Goal: Task Accomplishment & Management: Manage account settings

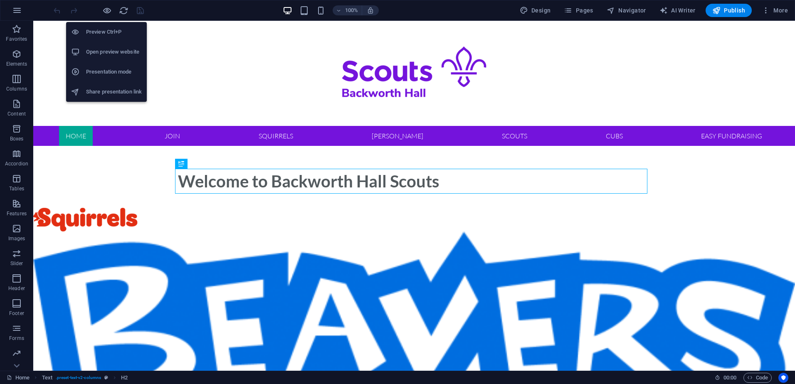
click at [101, 51] on h6 "Open preview website" at bounding box center [114, 52] width 56 height 10
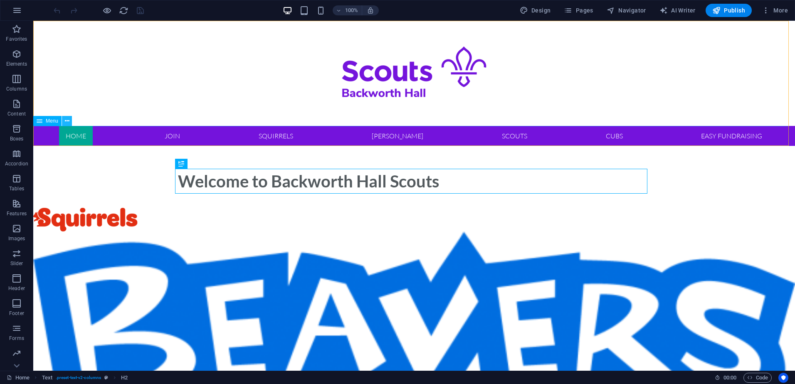
click at [72, 122] on button at bounding box center [67, 121] width 10 height 10
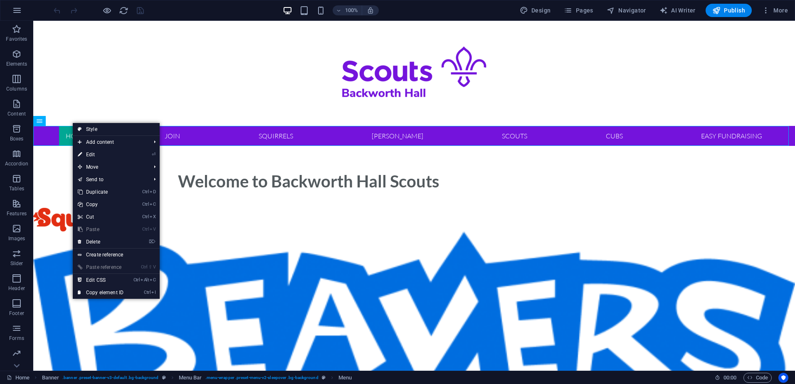
click at [89, 128] on link "Style" at bounding box center [116, 129] width 87 height 12
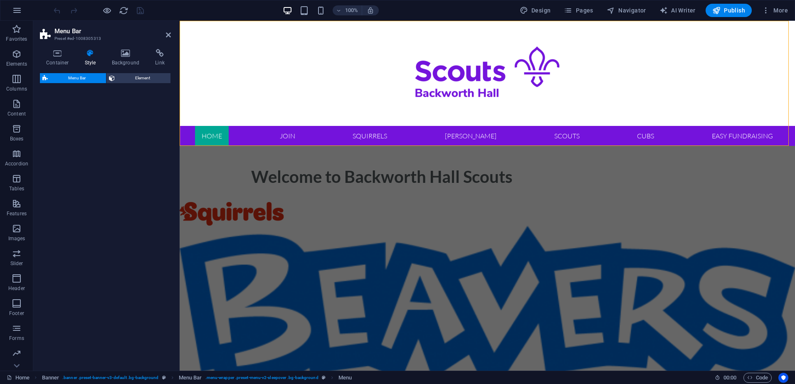
select select "rem"
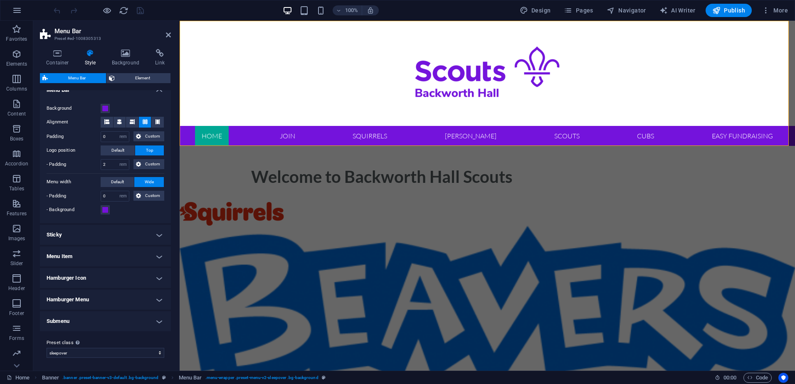
scroll to position [152, 0]
click at [157, 256] on h4 "Menu Item" at bounding box center [105, 256] width 131 height 20
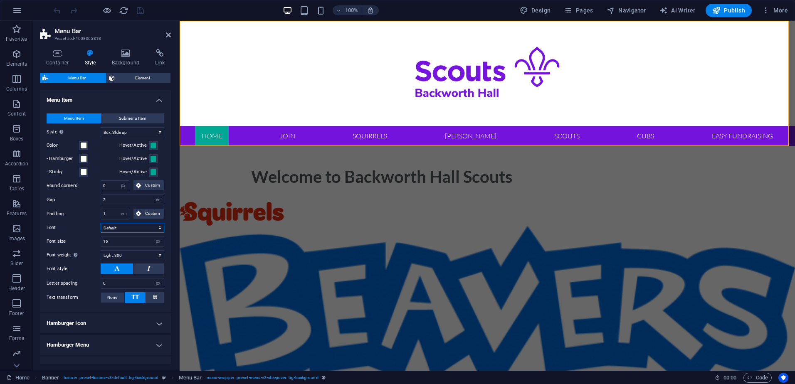
click at [149, 229] on select "Default Headlines" at bounding box center [133, 228] width 64 height 10
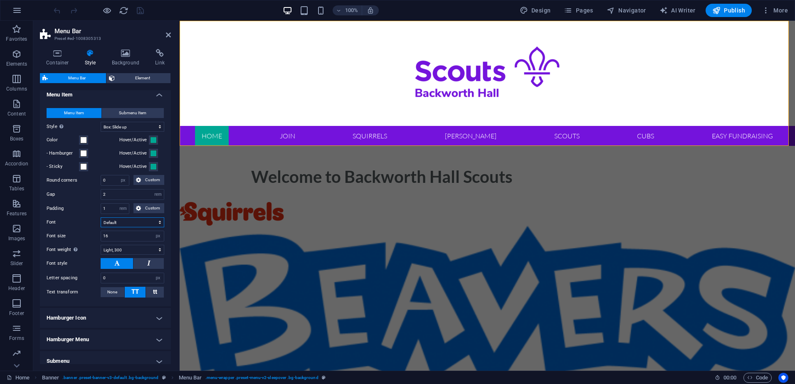
click at [148, 221] on select "Default Headlines" at bounding box center [133, 223] width 64 height 10
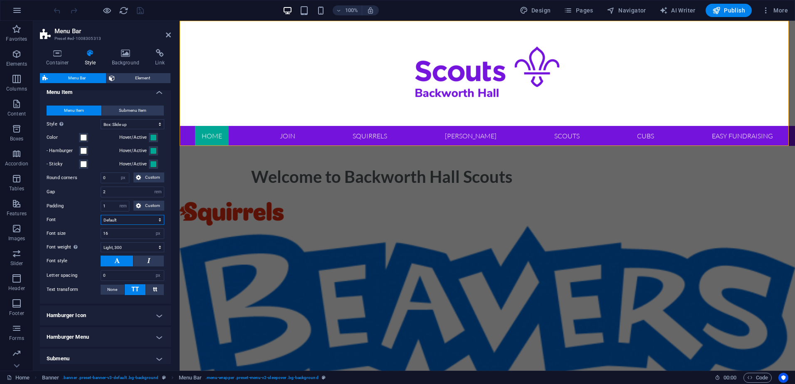
click at [148, 221] on select "Default Headlines" at bounding box center [133, 220] width 64 height 10
click at [158, 218] on select "Default Headlines" at bounding box center [133, 219] width 64 height 10
click at [146, 219] on select "Default Headlines" at bounding box center [133, 219] width 64 height 10
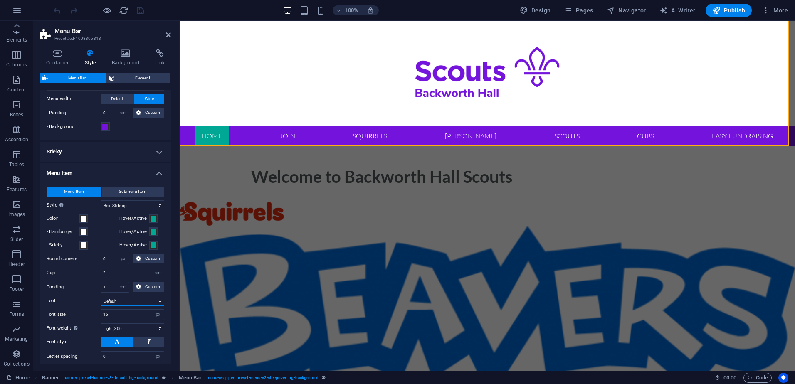
scroll to position [234, 0]
click at [774, 13] on span "More" at bounding box center [775, 10] width 26 height 8
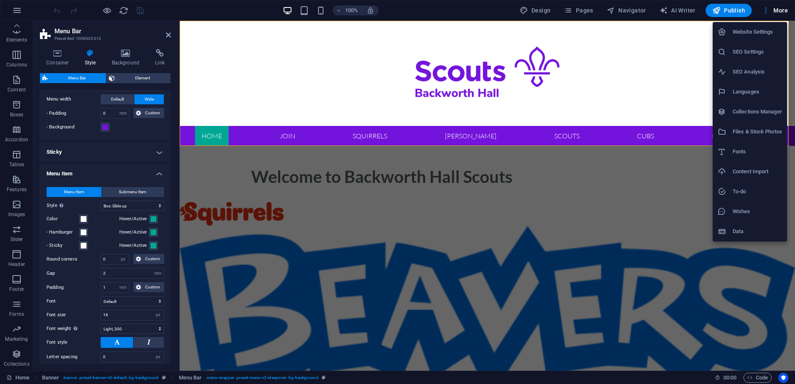
click at [763, 32] on h6 "Website Settings" at bounding box center [757, 32] width 49 height 10
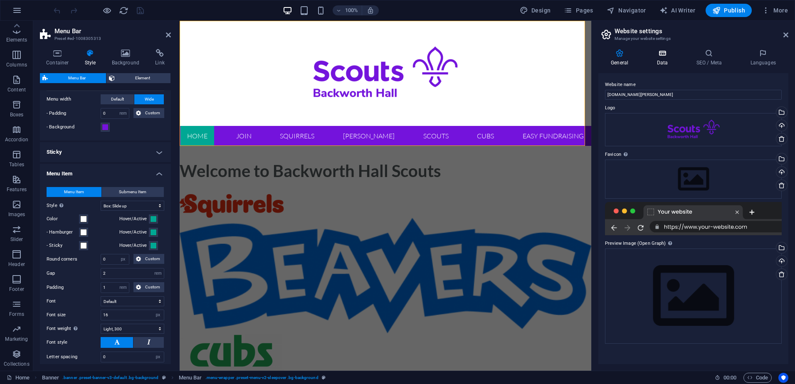
click at [664, 58] on h4 "Data" at bounding box center [664, 57] width 40 height 17
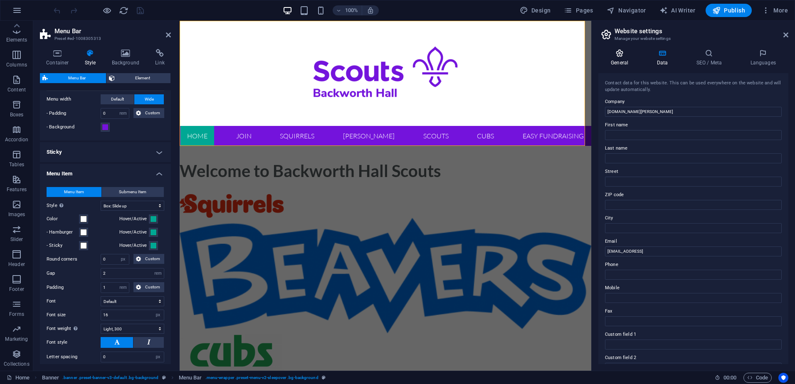
click at [613, 52] on icon at bounding box center [620, 53] width 42 height 8
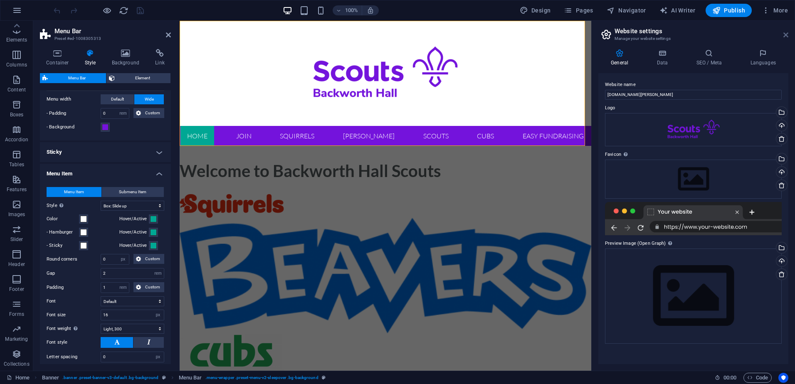
click at [787, 35] on icon at bounding box center [786, 35] width 5 height 7
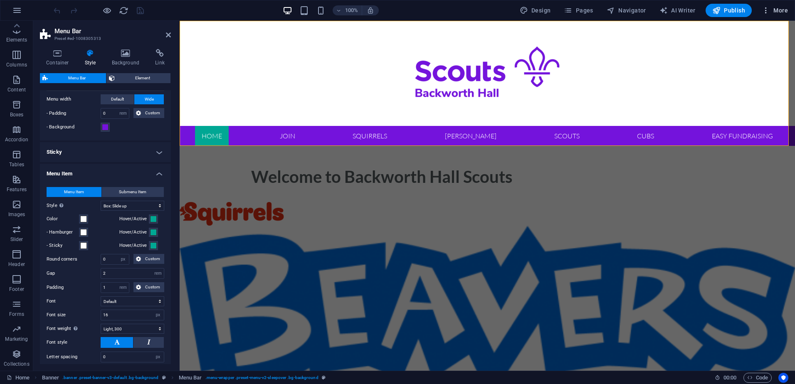
click at [779, 12] on span "More" at bounding box center [775, 10] width 26 height 8
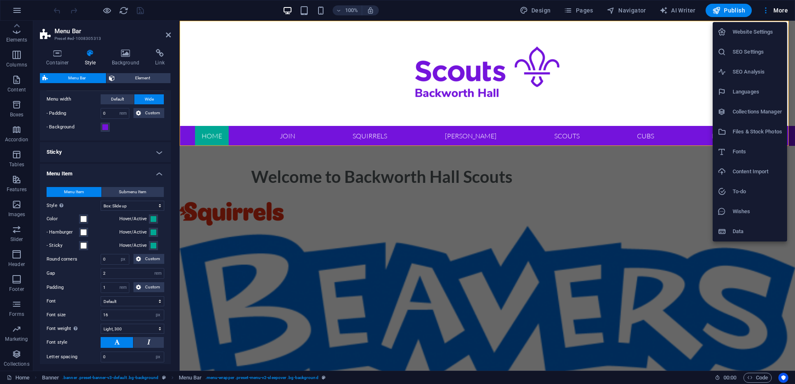
click at [742, 144] on li "Fonts" at bounding box center [750, 152] width 74 height 20
select select "popularity"
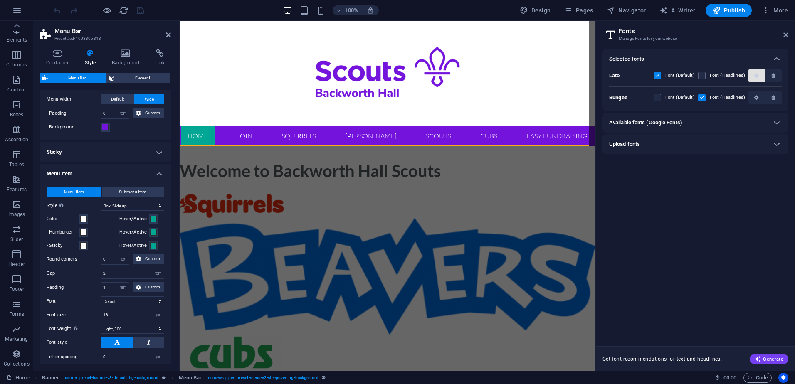
click at [755, 74] on icon "button" at bounding box center [756, 75] width 4 height 5
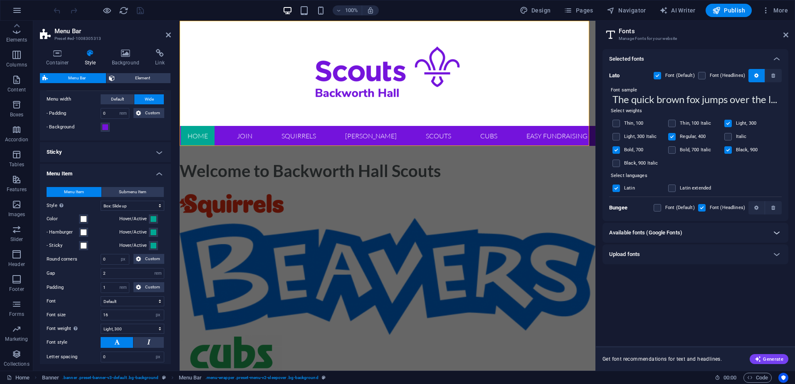
click at [777, 230] on icon at bounding box center [777, 233] width 10 height 10
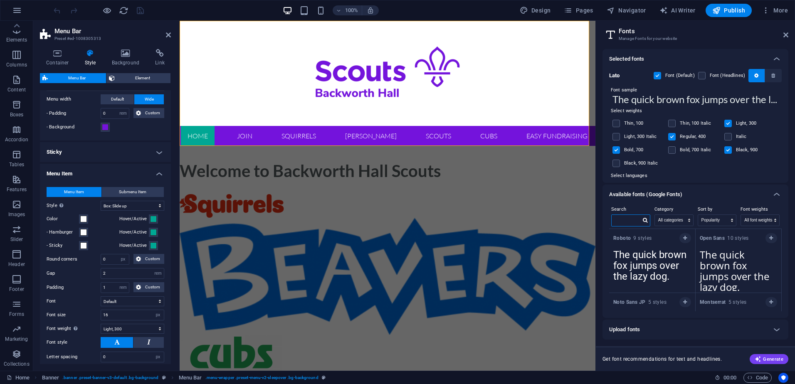
click at [618, 220] on input "text" at bounding box center [626, 220] width 29 height 11
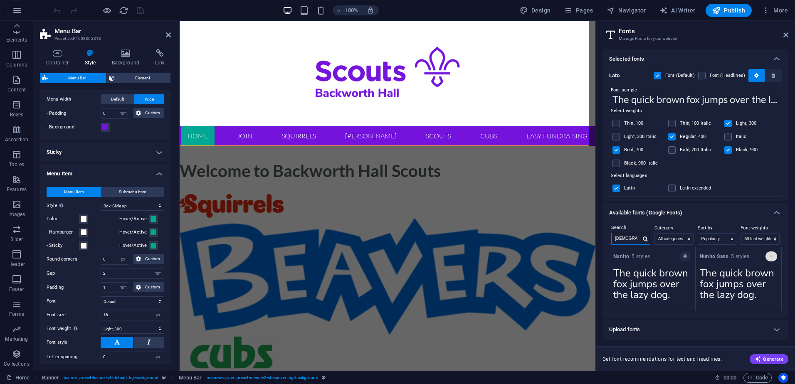
type input "nunito"
drag, startPoint x: 771, startPoint y: 255, endPoint x: 764, endPoint y: 268, distance: 14.3
click at [771, 255] on icon "button" at bounding box center [771, 256] width 4 height 5
click at [728, 272] on div "Nunito 5 styles The quick brown fox jumps over the lazy dog. Copy text to all p…" at bounding box center [695, 279] width 173 height 64
click at [777, 211] on icon at bounding box center [777, 213] width 10 height 10
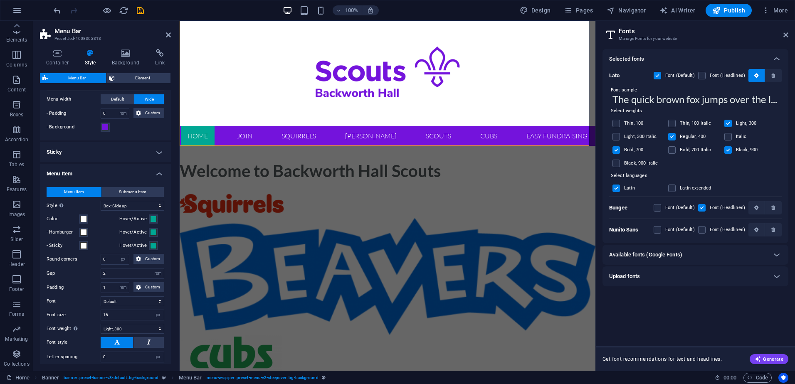
drag, startPoint x: 659, startPoint y: 225, endPoint x: 663, endPoint y: 228, distance: 4.5
click at [659, 225] on div "Font (Default)" at bounding box center [674, 230] width 41 height 10
drag, startPoint x: 661, startPoint y: 230, endPoint x: 704, endPoint y: 234, distance: 42.6
click at [661, 230] on label at bounding box center [657, 229] width 7 height 7
click at [0, 0] on Sans "checkbox" at bounding box center [0, 0] width 0 height 0
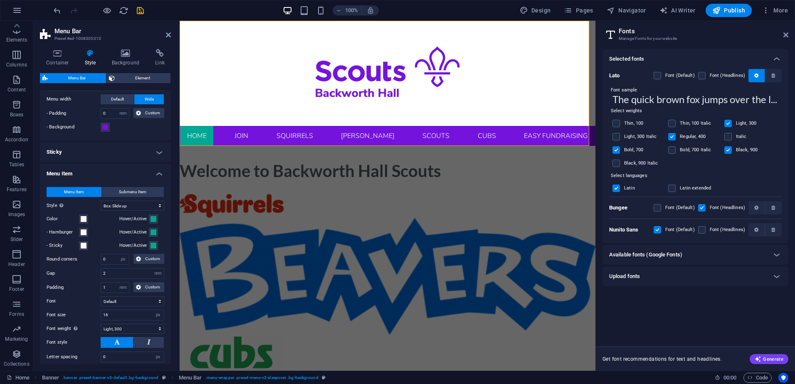
drag, startPoint x: 705, startPoint y: 231, endPoint x: 706, endPoint y: 241, distance: 10.1
click at [705, 231] on label at bounding box center [701, 229] width 7 height 7
click at [0, 0] on Sans "checkbox" at bounding box center [0, 0] width 0 height 0
click at [784, 36] on icon at bounding box center [786, 35] width 5 height 7
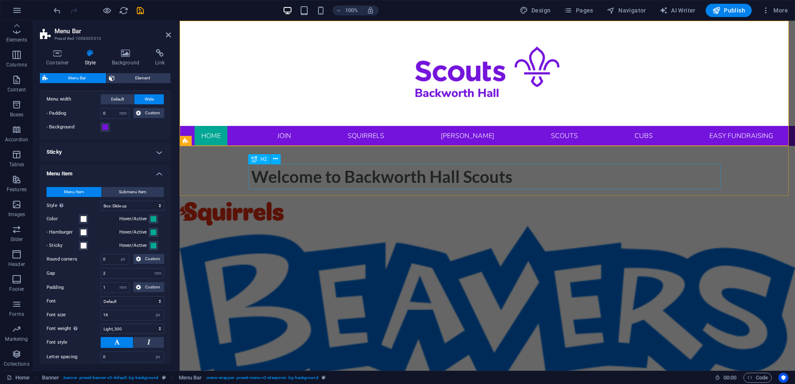
click at [311, 173] on div "Welcome to Backworth Hall Scouts" at bounding box center [487, 176] width 472 height 25
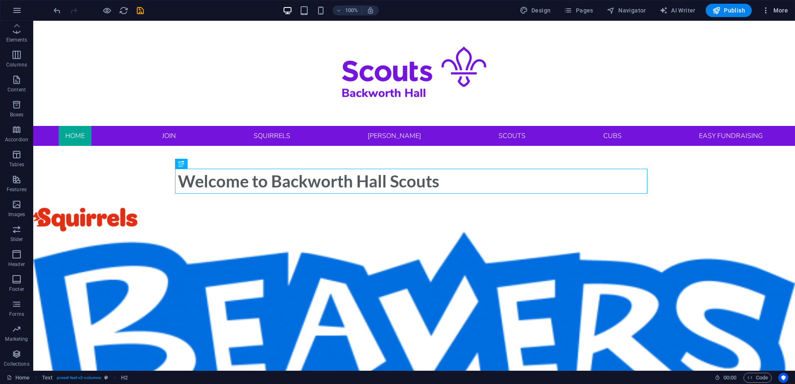
click at [770, 13] on icon "button" at bounding box center [766, 10] width 8 height 8
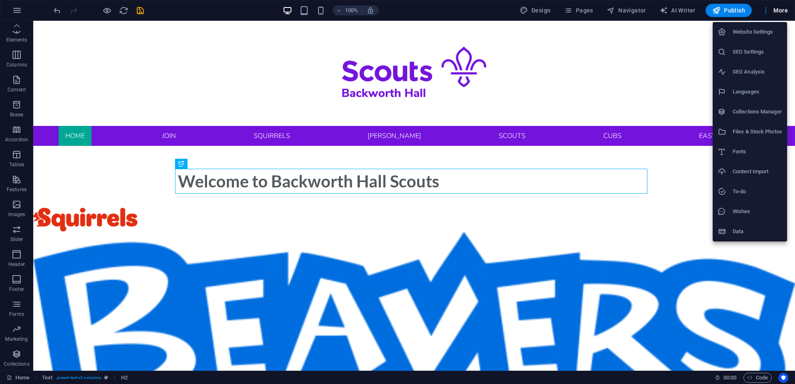
click at [773, 10] on div at bounding box center [397, 192] width 795 height 384
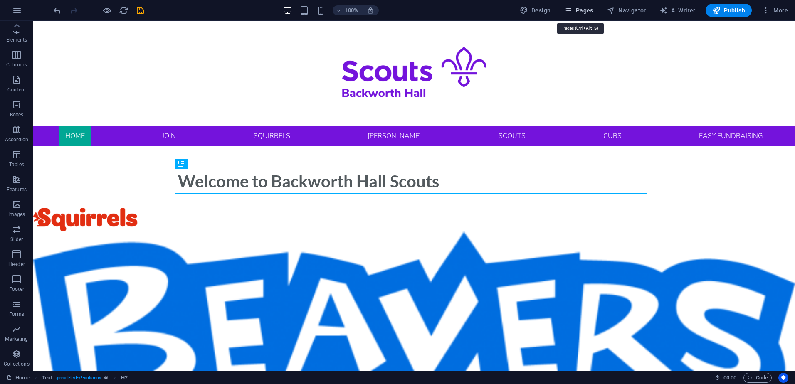
click at [571, 10] on icon "button" at bounding box center [568, 10] width 8 height 8
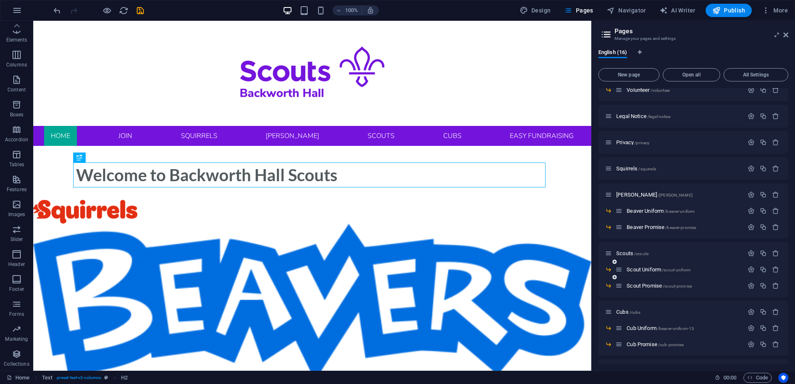
scroll to position [73, 0]
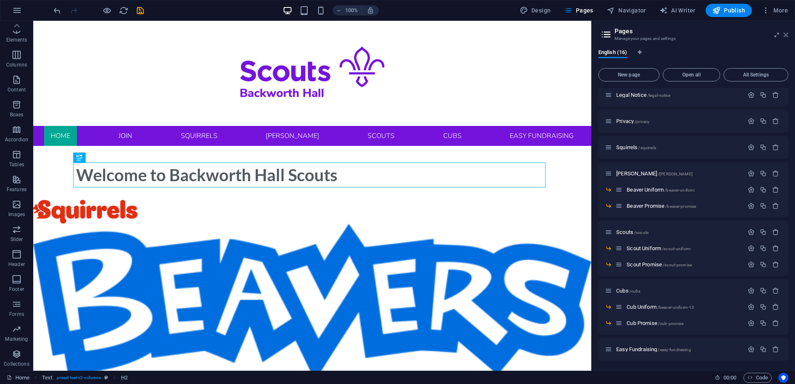
click at [786, 33] on icon at bounding box center [786, 35] width 5 height 7
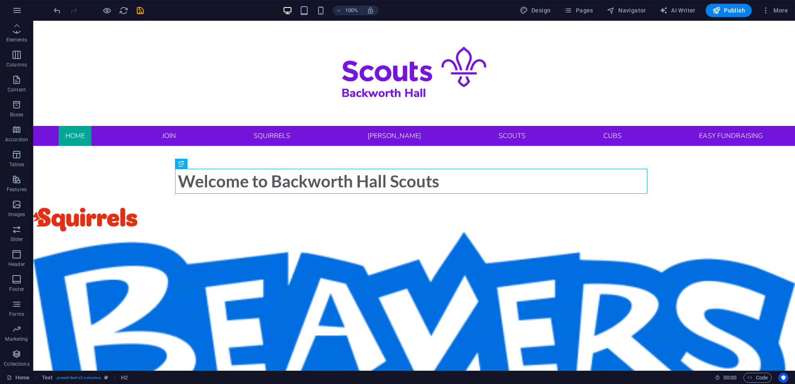
click at [100, 11] on div at bounding box center [98, 10] width 93 height 13
click at [139, 12] on icon "save" at bounding box center [141, 11] width 10 height 10
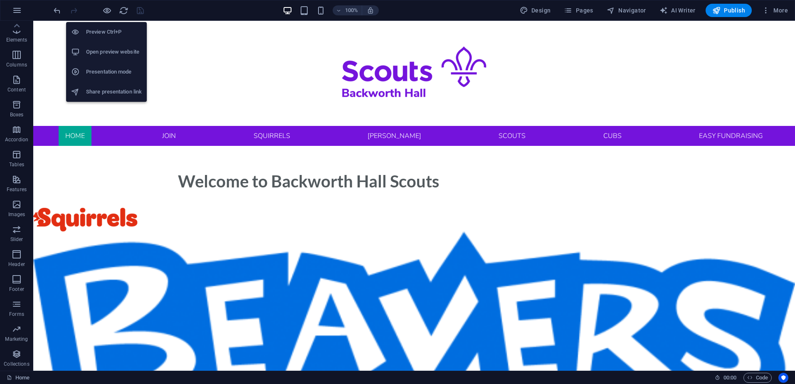
click at [94, 47] on h6 "Open preview website" at bounding box center [114, 52] width 56 height 10
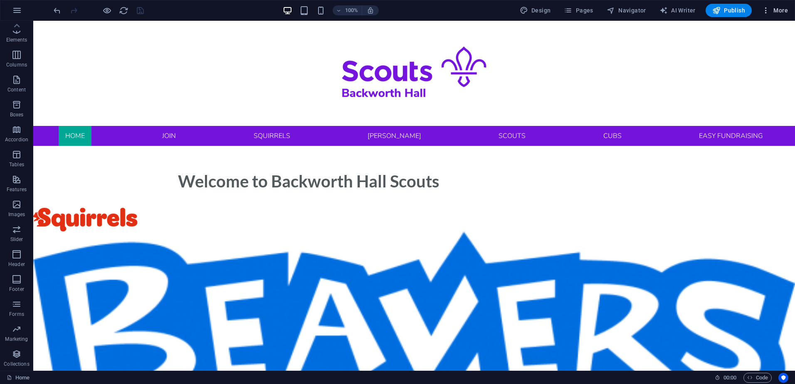
click at [775, 12] on span "More" at bounding box center [775, 10] width 26 height 8
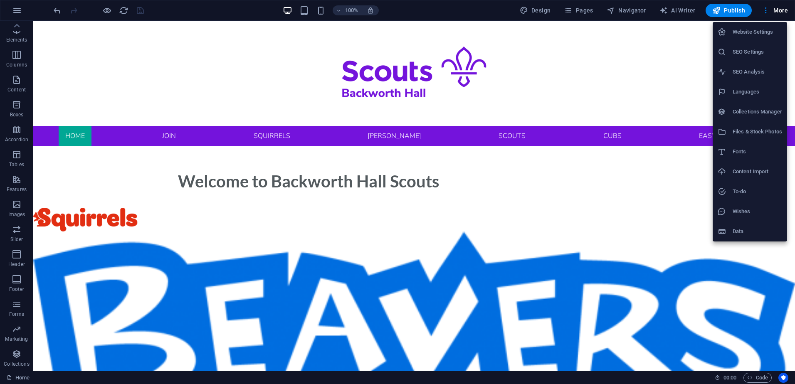
click at [549, 12] on div at bounding box center [397, 192] width 795 height 384
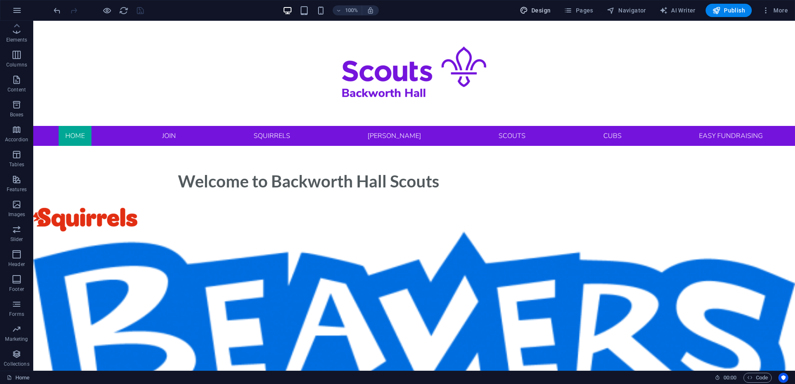
click at [546, 10] on span "Design" at bounding box center [535, 10] width 31 height 8
select select "px"
select select "300"
select select "px"
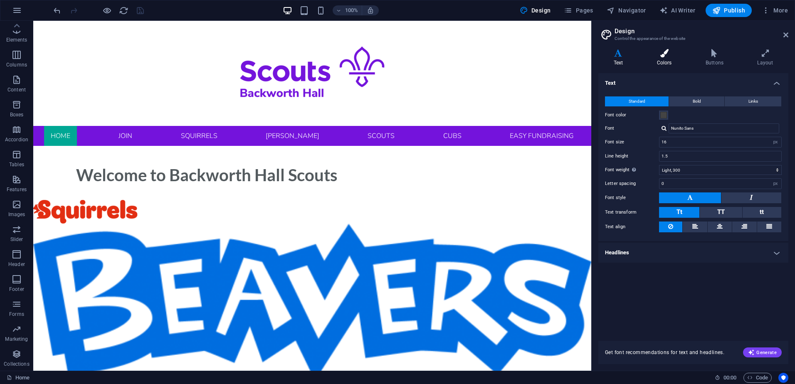
click at [664, 58] on h4 "Colors" at bounding box center [666, 57] width 49 height 17
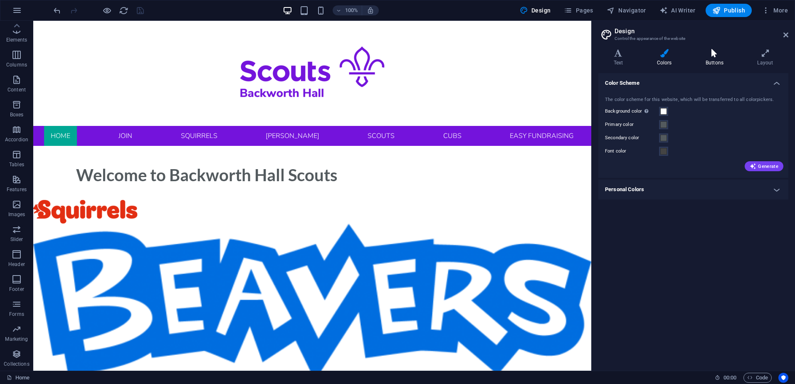
click at [715, 56] on icon at bounding box center [714, 53] width 48 height 8
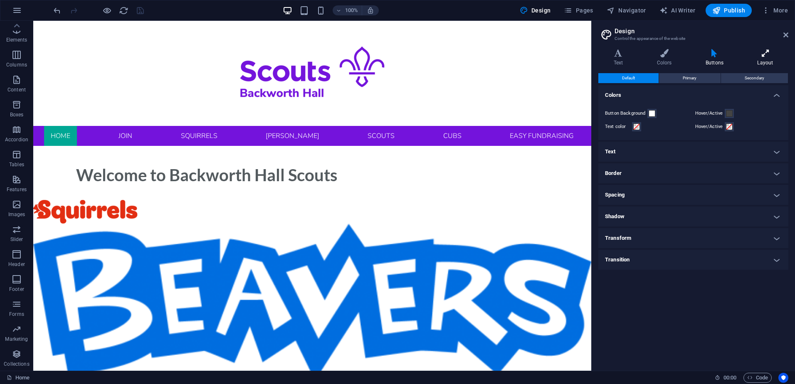
click at [766, 57] on icon at bounding box center [765, 53] width 46 height 8
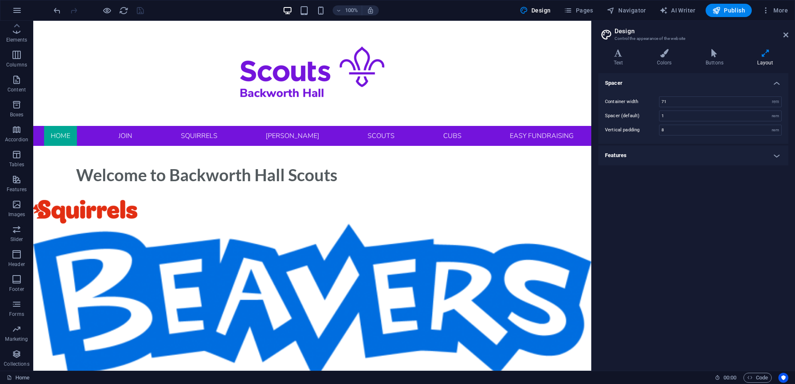
click at [786, 30] on h2 "Design" at bounding box center [702, 30] width 174 height 7
click at [786, 33] on icon at bounding box center [786, 35] width 5 height 7
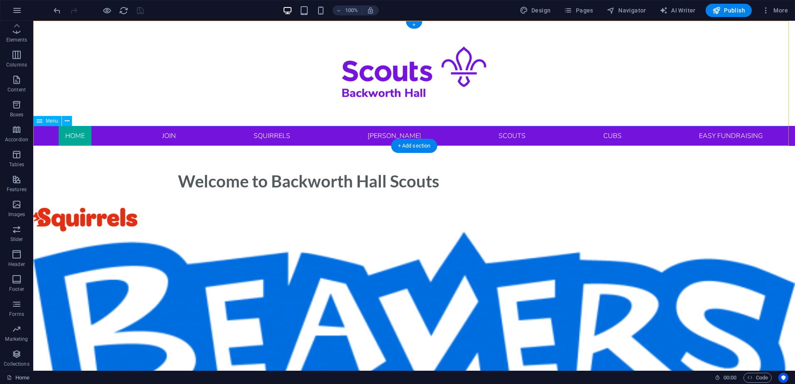
click at [392, 136] on nav "Home Join Volunteer Squirrels Beavers Beaver Uniform Beaver Promise Scouts Scou…" at bounding box center [414, 136] width 762 height 20
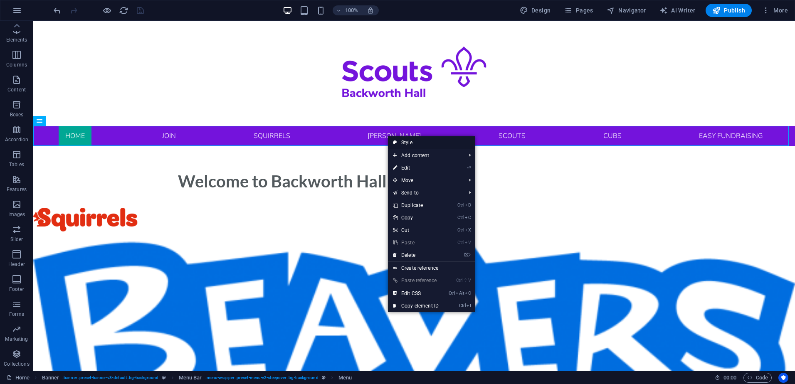
click at [396, 139] on icon at bounding box center [395, 142] width 4 height 12
select select "rem"
select select "hover_box_bottom"
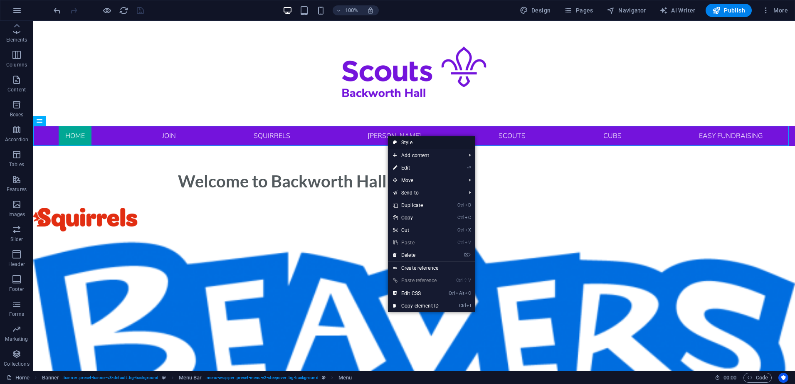
select select "px"
select select "rem"
select select "px"
select select "300"
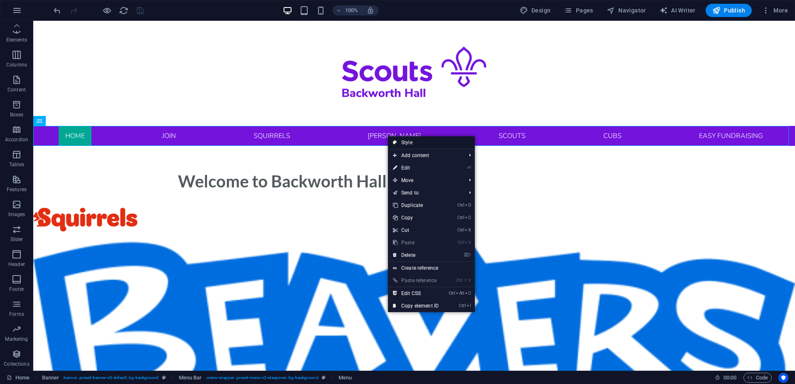
select select "px"
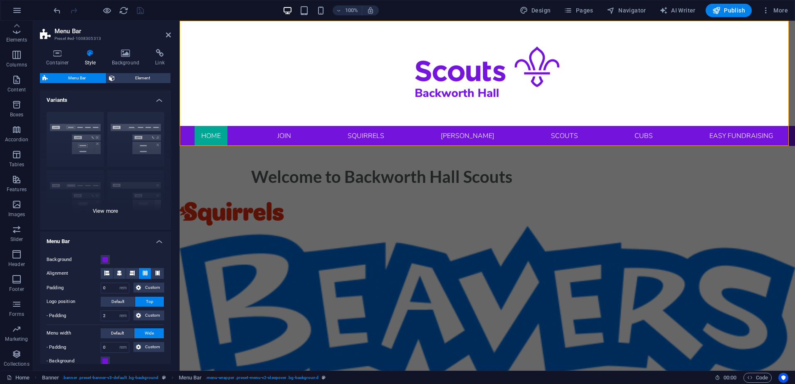
click at [74, 128] on div "Border Centered Default Fixed Loki Trigger Wide XXL" at bounding box center [105, 167] width 131 height 125
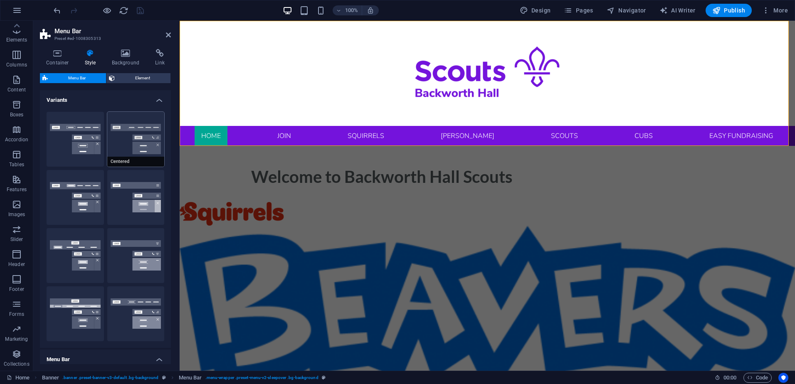
click at [147, 137] on button "Centered" at bounding box center [135, 139] width 57 height 55
type input "1"
select select "hover_border_bottom"
type input "1"
select select "DISABLED_OPTION_VALUE"
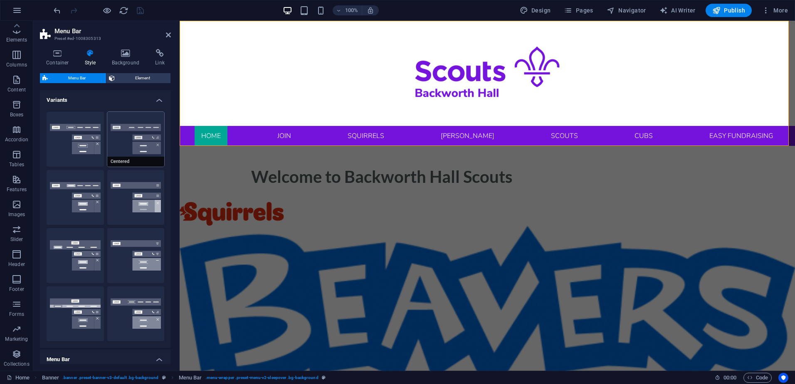
type input "0"
select select "link-special-font"
type input "1.5"
select select "rem"
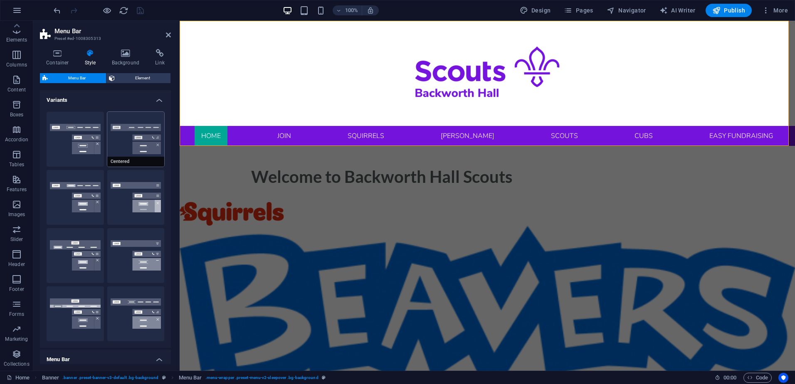
select select
type input "2"
select select "300"
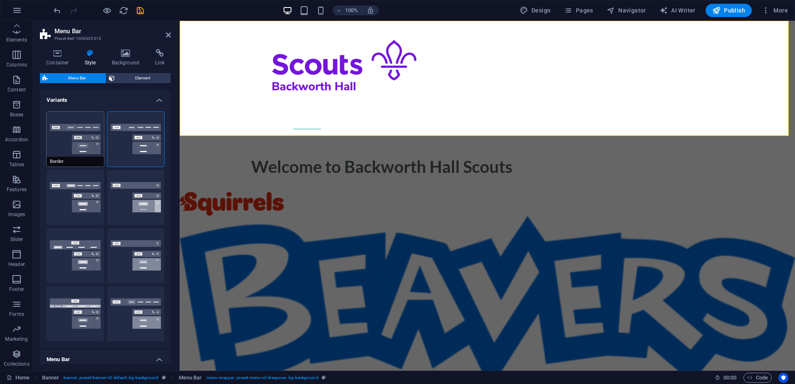
click at [87, 132] on button "Border" at bounding box center [75, 139] width 57 height 55
select select "hover_border"
type input "1"
type input "3"
type input "1"
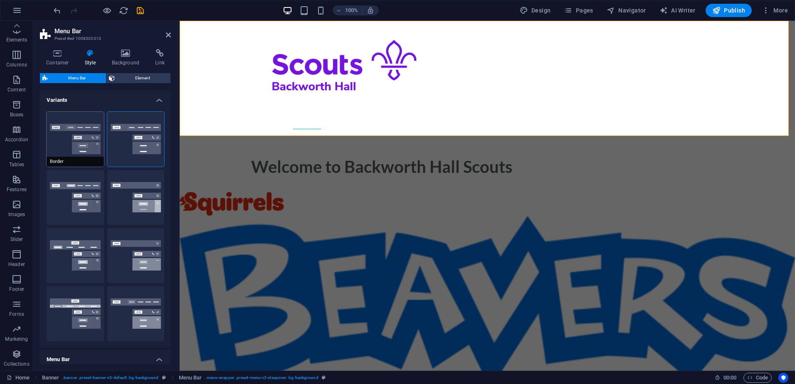
type input "1"
select select "rem"
type input "1"
select select "link-special-font"
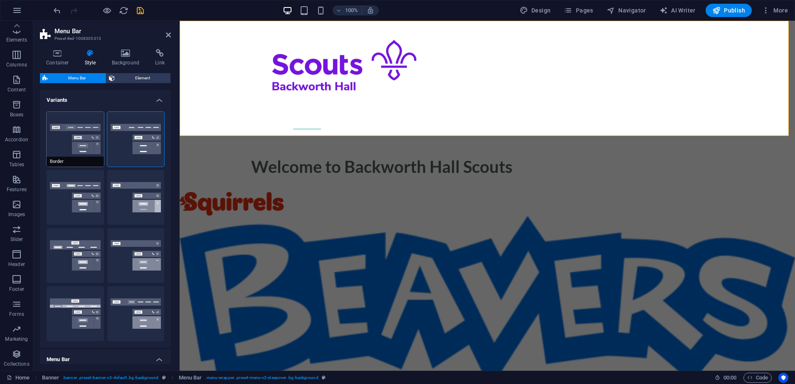
type input "1.1"
select select "rem"
select select
type input "1"
select select "300"
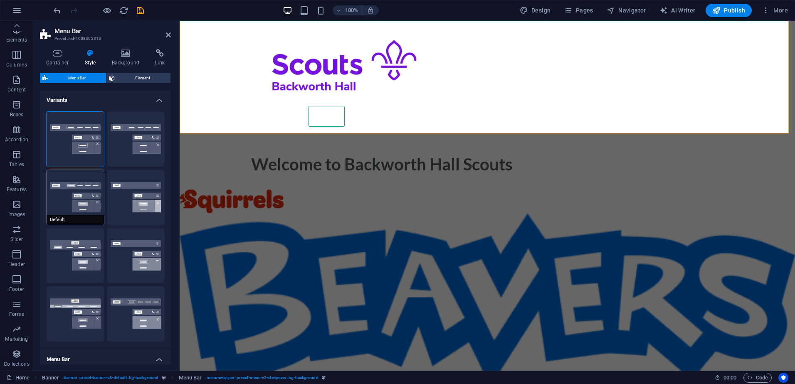
click at [77, 196] on button "Default" at bounding box center [75, 197] width 57 height 55
select select "hover_box_bottom"
type input "0"
type input "2"
select select "link-default-font"
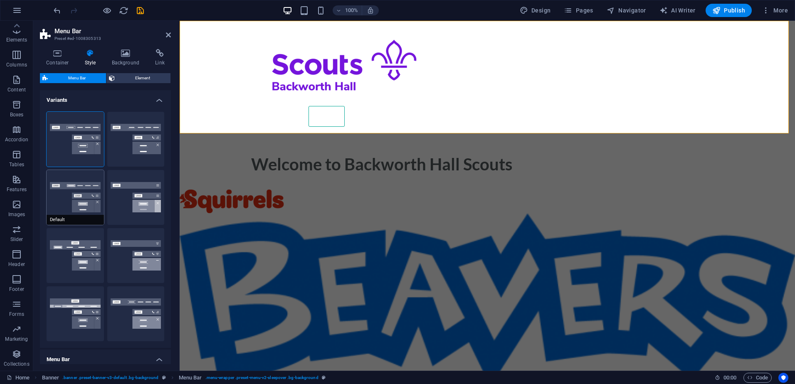
select select "px"
select select
type input "0"
select select
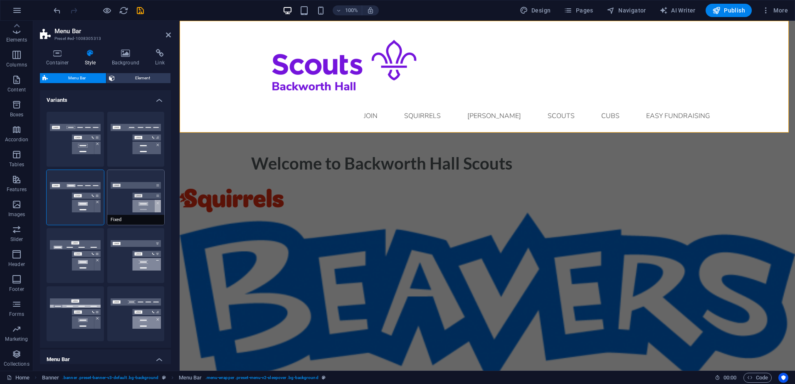
click at [131, 196] on button "Fixed" at bounding box center [135, 197] width 57 height 55
select select "link-special-font"
type input "1.5"
select select "rem"
select select "700"
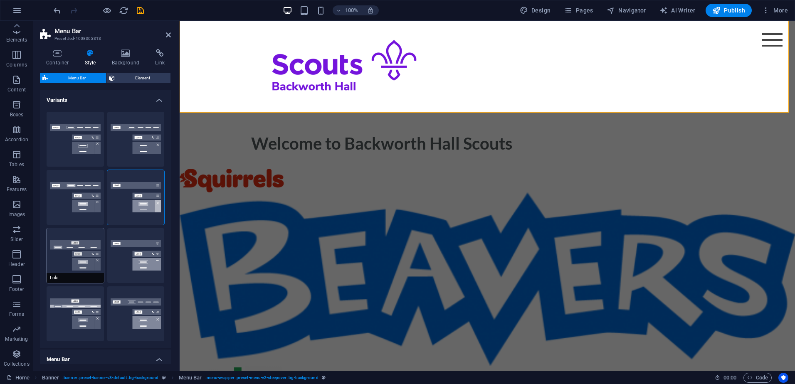
click at [74, 249] on button "Loki" at bounding box center [75, 255] width 57 height 55
type input "0"
select select "DISABLED_OPTION_VALUE"
type input "2"
type input "1"
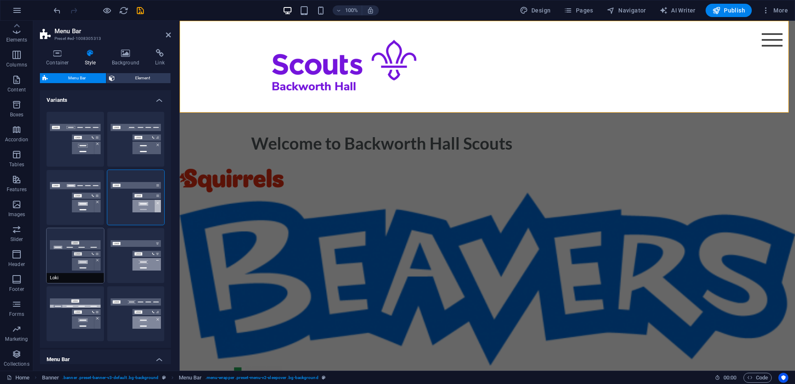
select select "link-default-font"
select select "px"
select select
type input "16"
select select "300"
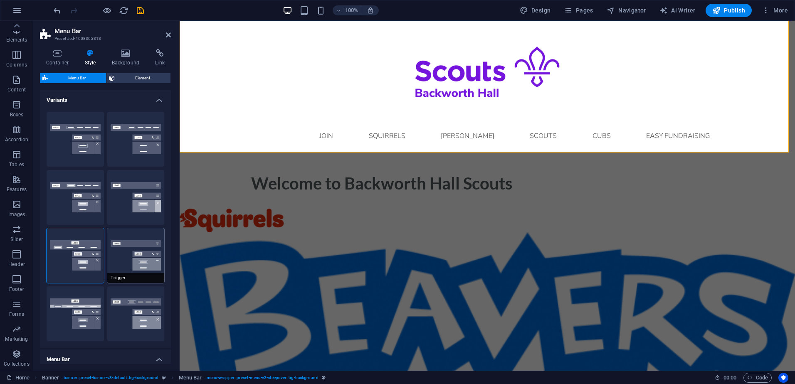
click at [132, 254] on button "Trigger" at bounding box center [135, 255] width 57 height 55
type input "1"
select select "hover_border_vertical"
type input "1"
select select "link-special-font"
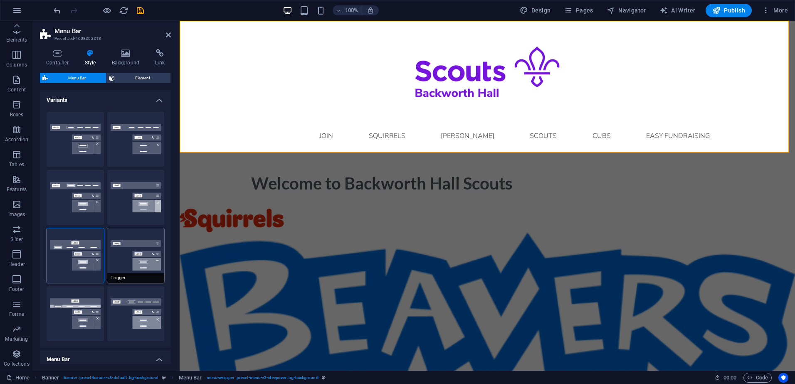
type input "1.5"
select select "rem"
select select "700"
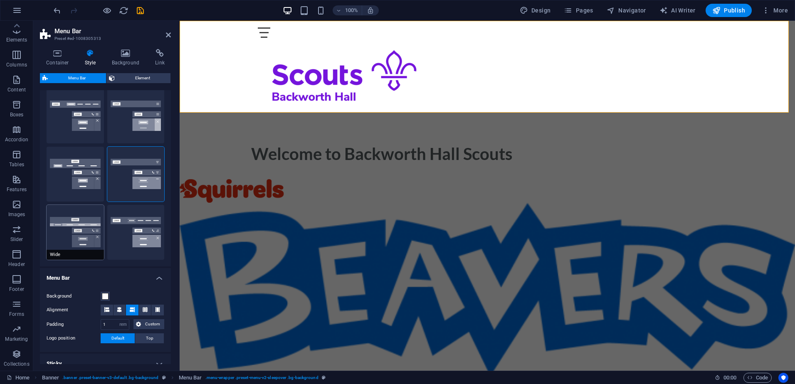
click at [82, 239] on button "Wide" at bounding box center [75, 232] width 57 height 55
type input "0"
type input "2"
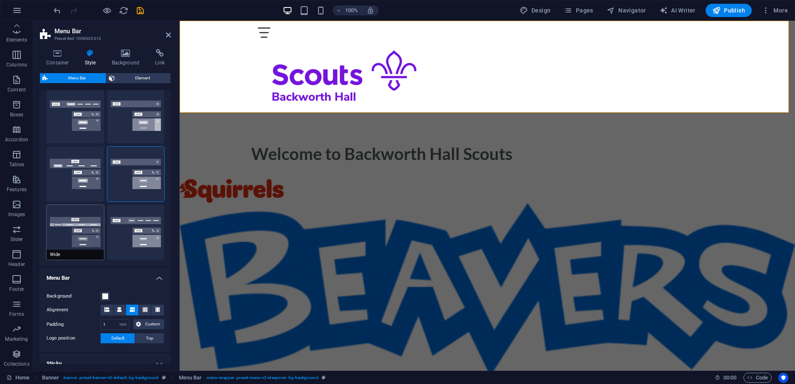
type input "2"
select select "hover_box_bottom"
type input "3"
select select "link-default-font"
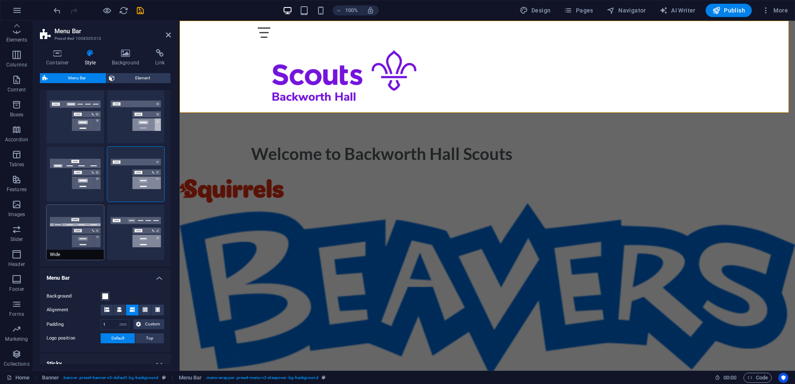
select select "px"
select select
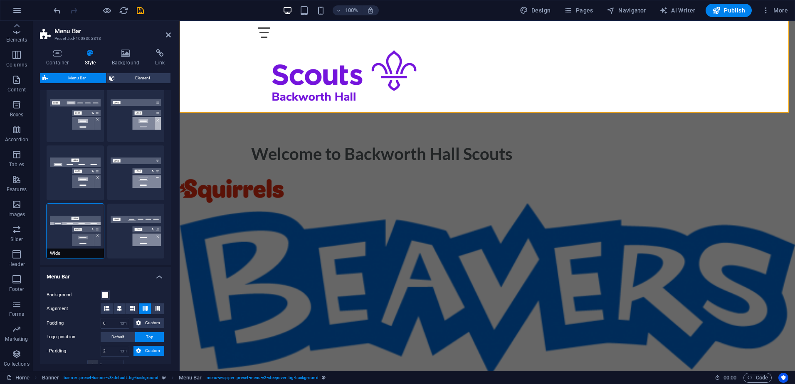
type input "16"
select select "300"
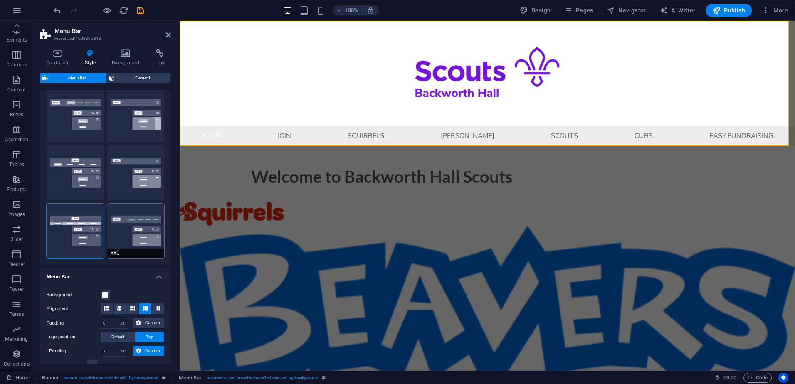
click at [134, 237] on button "XXL" at bounding box center [135, 231] width 57 height 55
type input "1"
select select "hover_border_vertical"
type input "2"
type input "1.5"
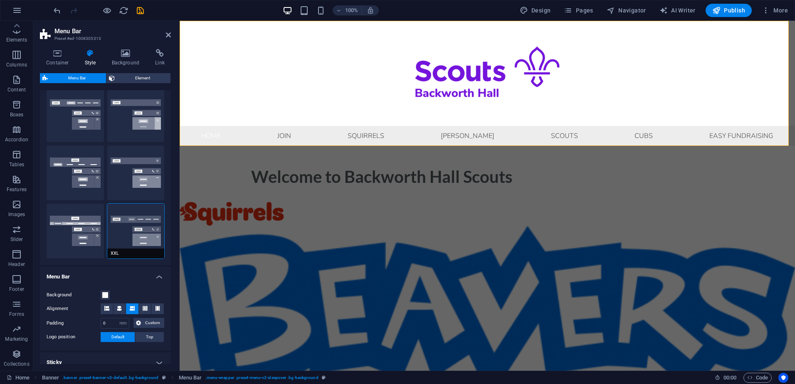
type input "0.5"
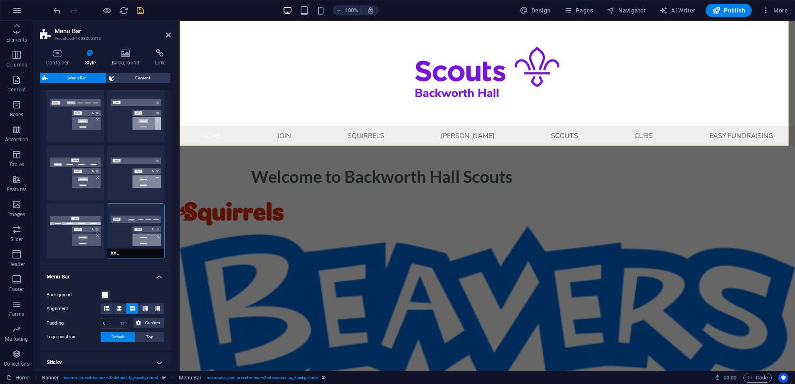
select select "link-special-font"
type input "1.8"
select select "rem"
select select "700"
type input "2"
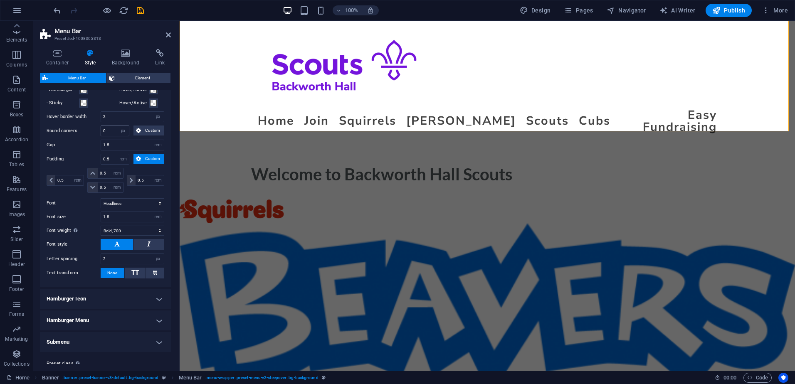
scroll to position [457, 0]
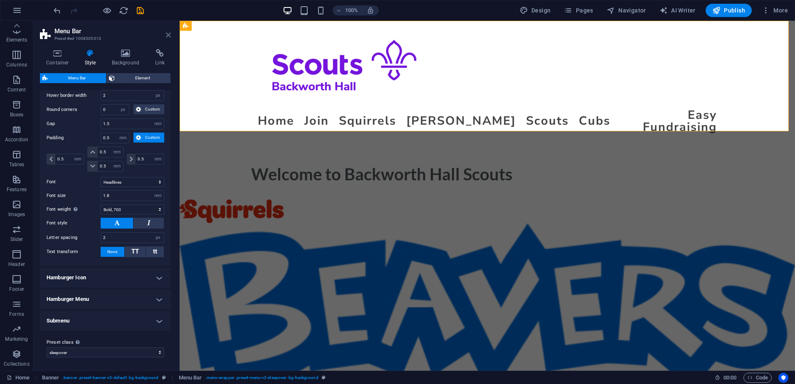
click at [168, 37] on icon at bounding box center [168, 35] width 5 height 7
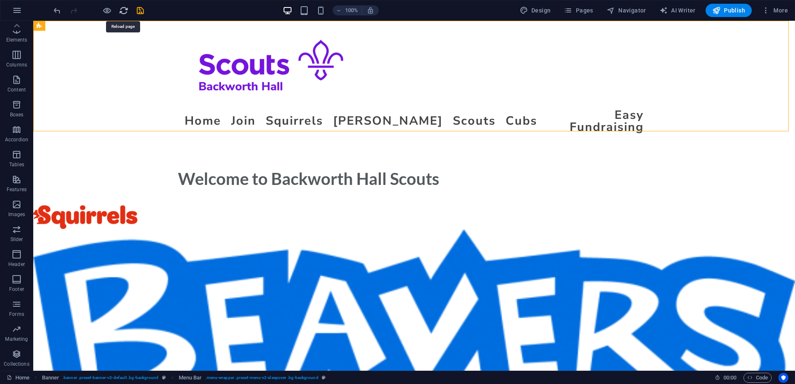
click at [121, 10] on icon "reload" at bounding box center [124, 11] width 10 height 10
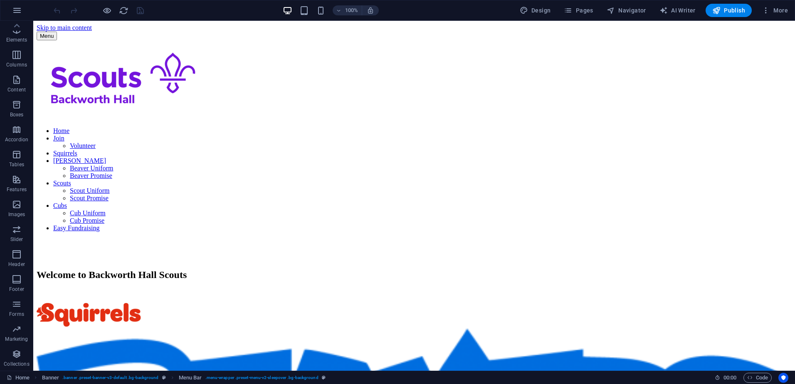
scroll to position [0, 0]
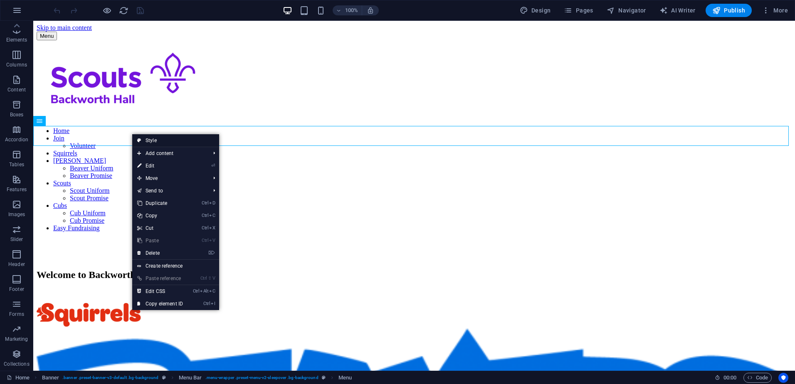
click at [160, 139] on link "Style" at bounding box center [175, 140] width 87 height 12
select select "rem"
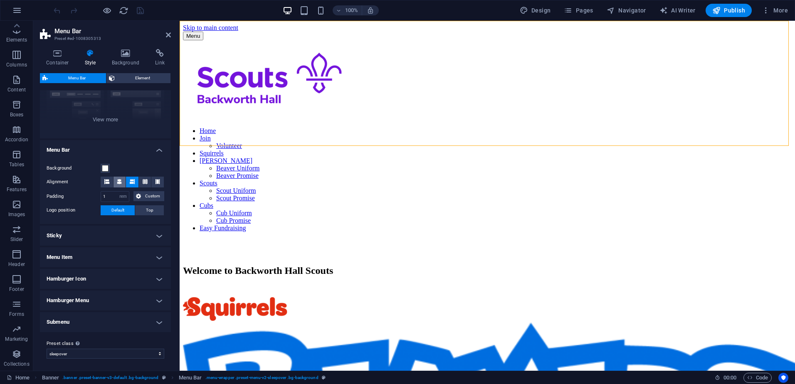
scroll to position [93, 0]
click at [152, 320] on h4 "Submenu" at bounding box center [105, 321] width 131 height 20
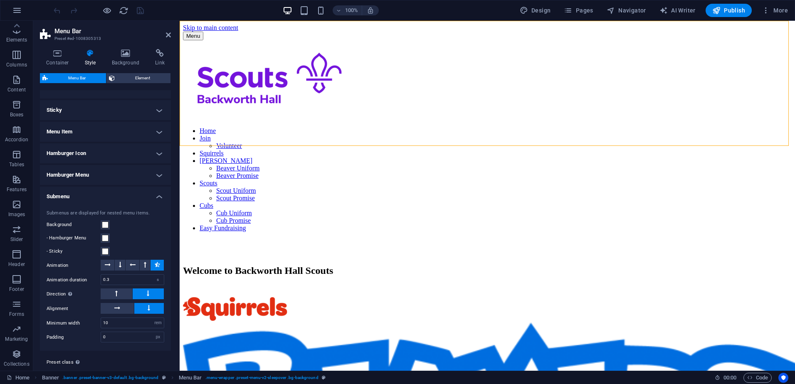
scroll to position [218, 0]
click at [106, 223] on span at bounding box center [105, 224] width 7 height 7
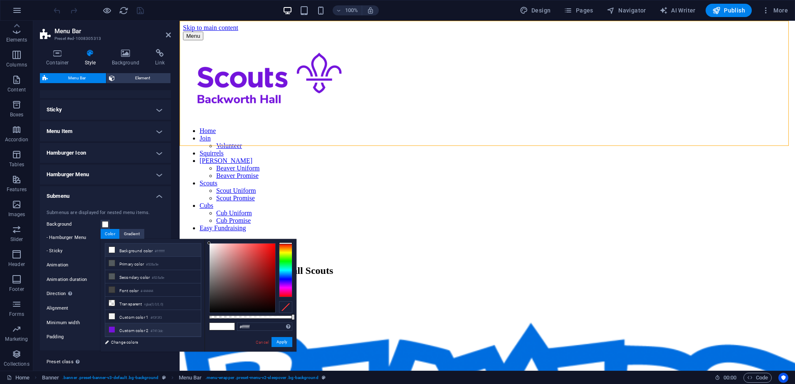
click at [111, 328] on icon at bounding box center [112, 330] width 6 height 6
type input "#7413dc"
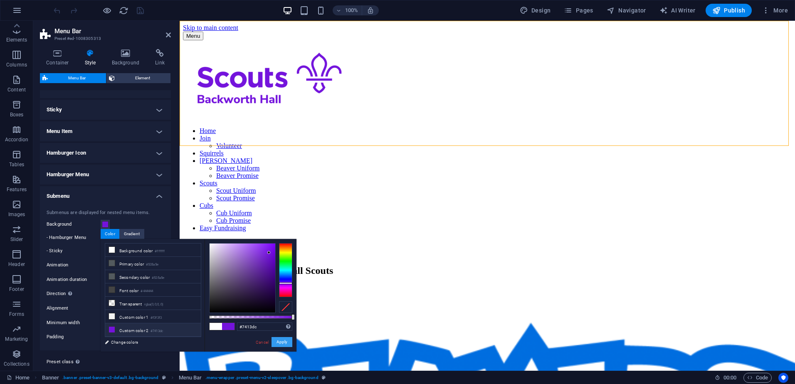
click at [287, 339] on button "Apply" at bounding box center [282, 342] width 21 height 10
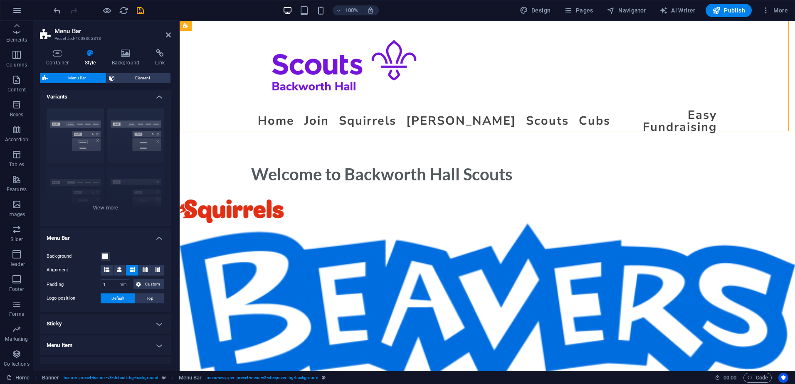
scroll to position [0, 0]
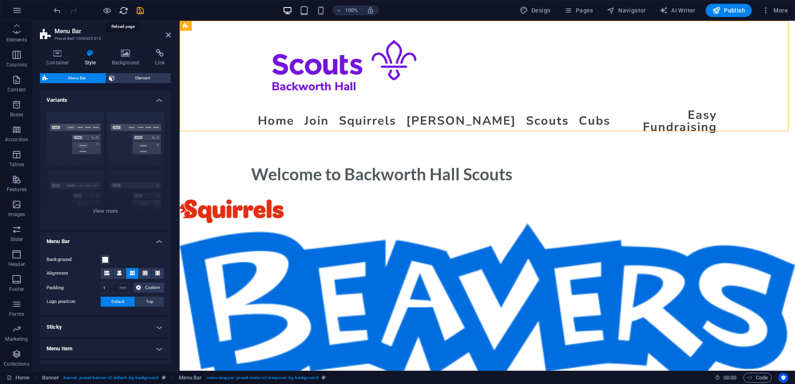
click at [120, 12] on icon "reload" at bounding box center [124, 11] width 10 height 10
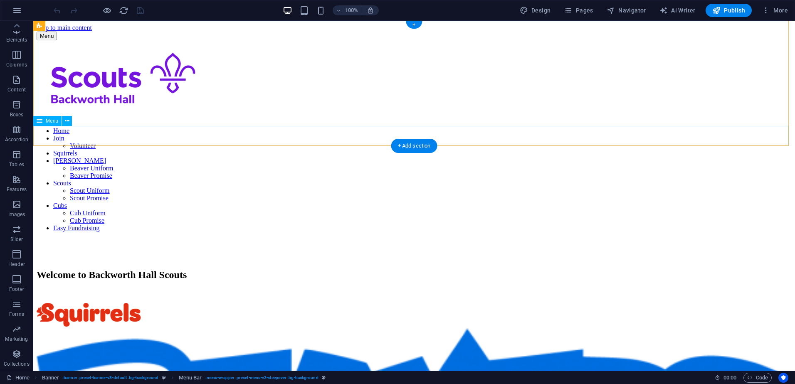
click at [226, 139] on nav "Home Join Volunteer Squirrels Beavers Beaver Uniform Beaver Promise Scouts Scou…" at bounding box center [414, 179] width 755 height 105
click at [69, 119] on button at bounding box center [67, 121] width 10 height 10
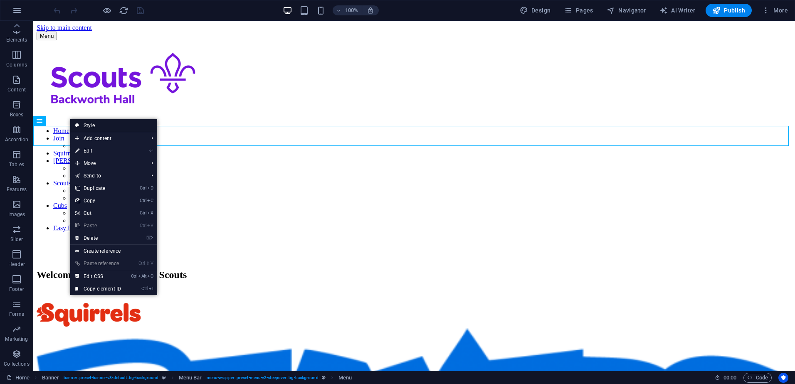
click at [93, 125] on link "Style" at bounding box center [113, 125] width 87 height 12
select select "rem"
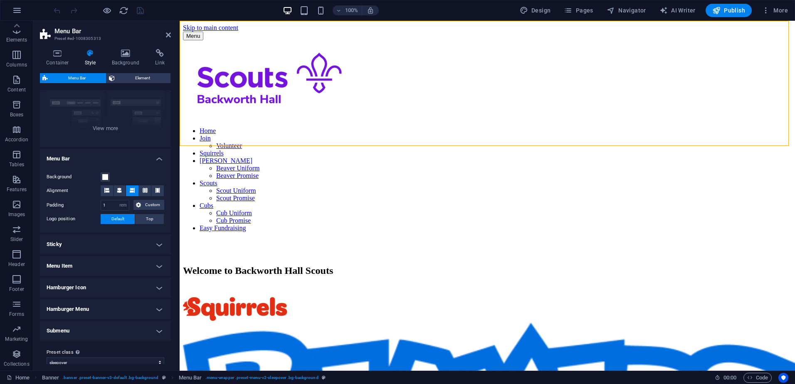
scroll to position [93, 0]
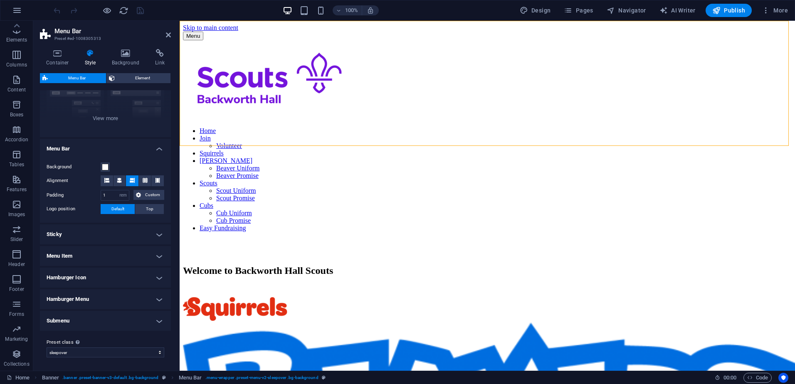
click at [158, 320] on h4 "Submenu" at bounding box center [105, 321] width 131 height 20
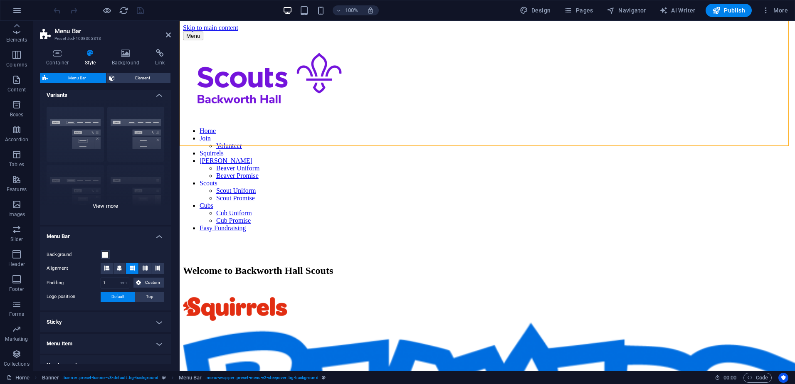
scroll to position [0, 0]
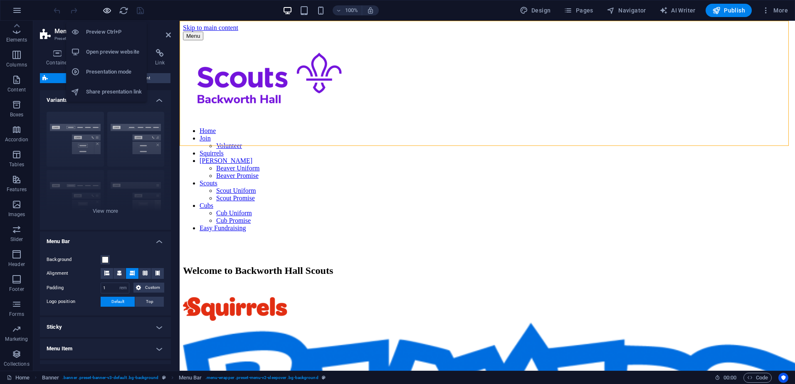
click at [103, 9] on icon "button" at bounding box center [107, 11] width 10 height 10
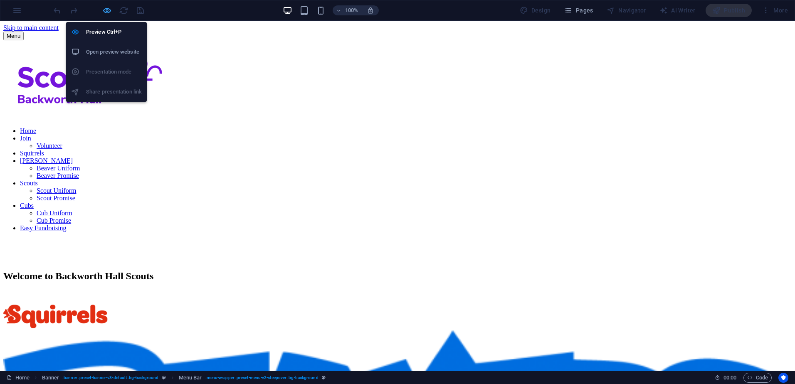
click at [110, 9] on icon "button" at bounding box center [107, 11] width 10 height 10
select select "rem"
select select "px"
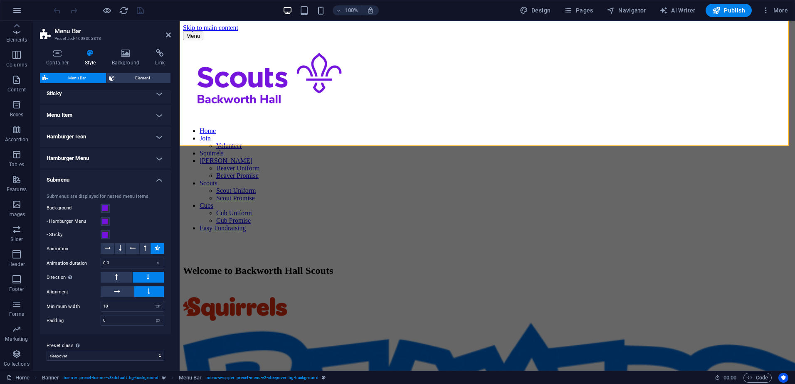
scroll to position [237, 0]
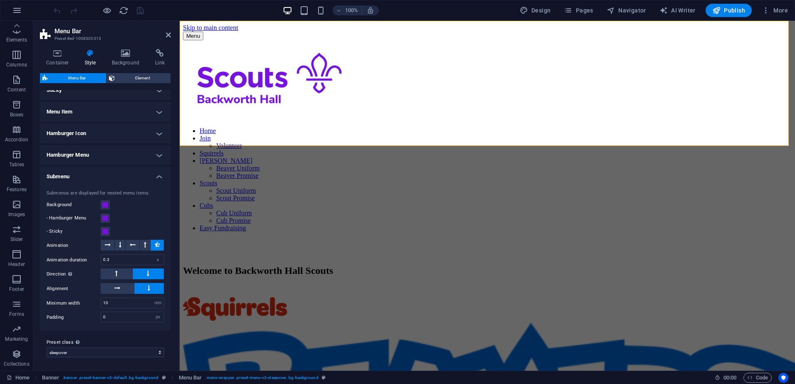
click at [158, 114] on h4 "Menu Item" at bounding box center [105, 112] width 131 height 20
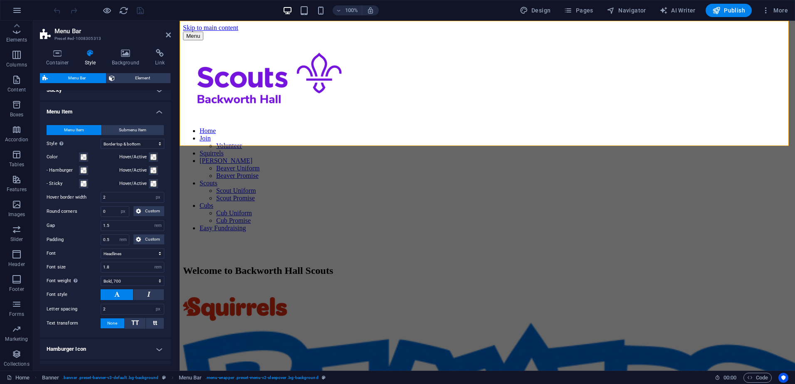
click at [158, 114] on h4 "Menu Item" at bounding box center [105, 109] width 131 height 15
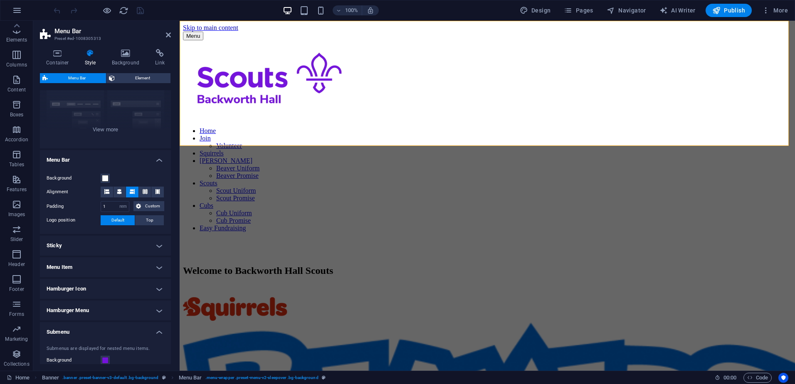
scroll to position [82, 0]
click at [104, 176] on span at bounding box center [105, 178] width 7 height 7
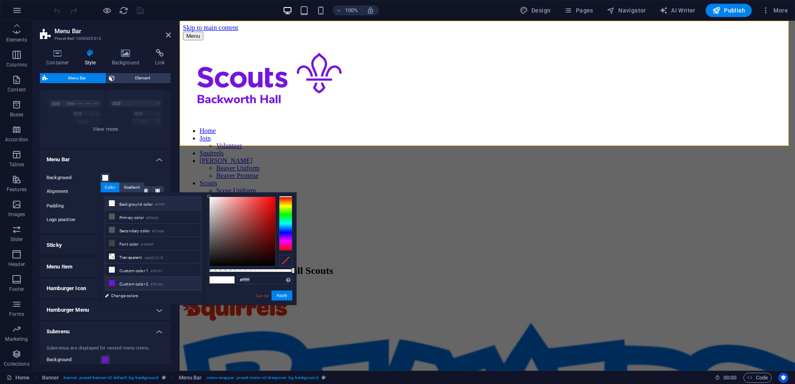
click at [110, 280] on icon at bounding box center [112, 283] width 6 height 6
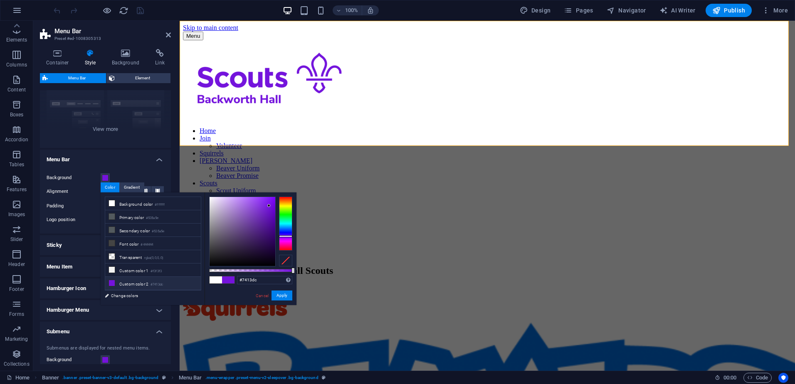
click at [139, 168] on div "Background Alignment Padding 1 px rem % vh vw Custom Custom 1 px rem % vh vw 1 …" at bounding box center [105, 199] width 134 height 69
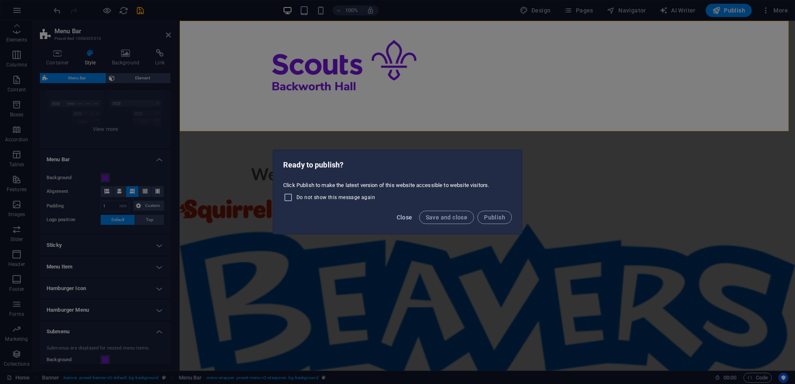
click at [409, 217] on span "Close" at bounding box center [405, 217] width 16 height 7
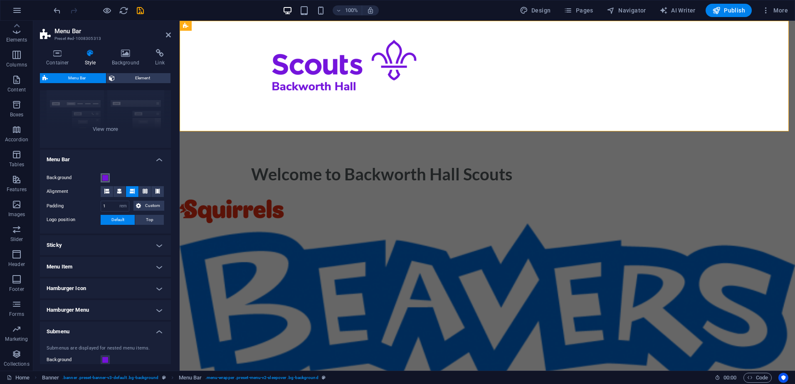
click at [106, 177] on span at bounding box center [105, 178] width 7 height 7
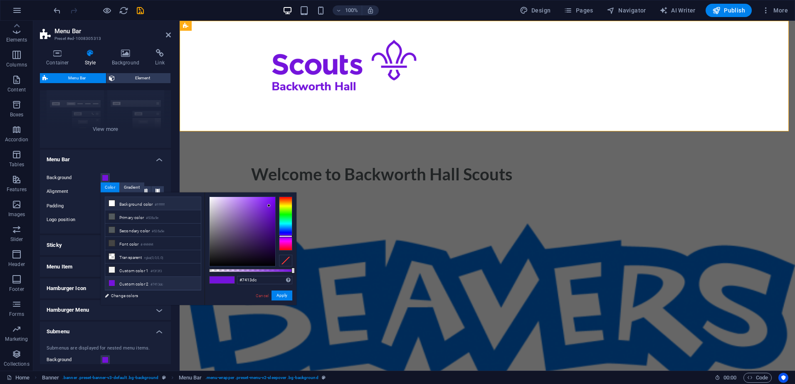
click at [123, 200] on li "Background color #ffffff" at bounding box center [153, 203] width 96 height 13
type input "#ffffff"
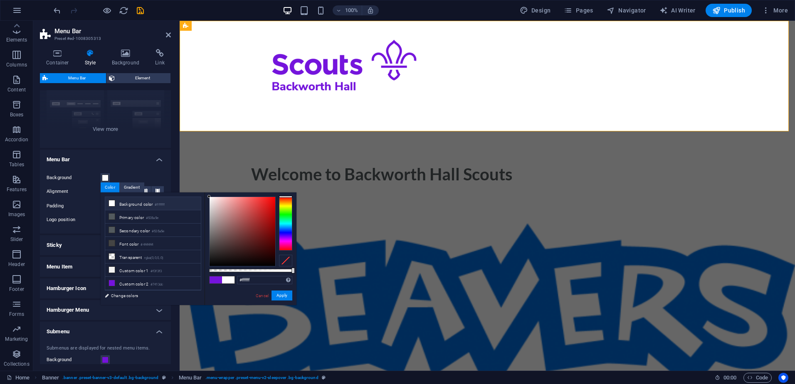
click at [124, 203] on li "Background color #ffffff" at bounding box center [153, 203] width 96 height 13
click at [286, 294] on button "Apply" at bounding box center [282, 296] width 21 height 10
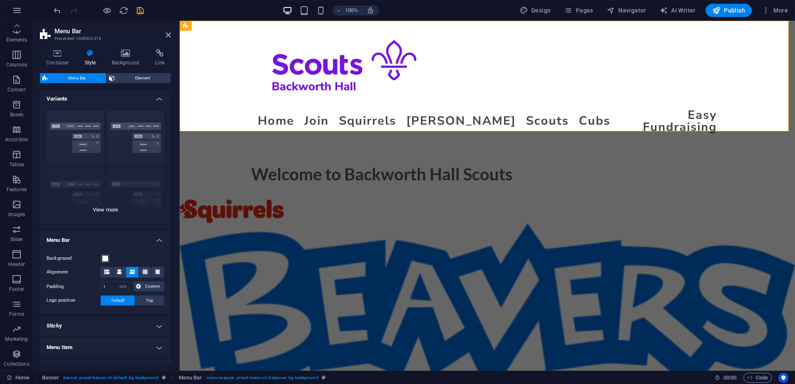
scroll to position [0, 0]
click at [166, 34] on icon at bounding box center [168, 35] width 5 height 7
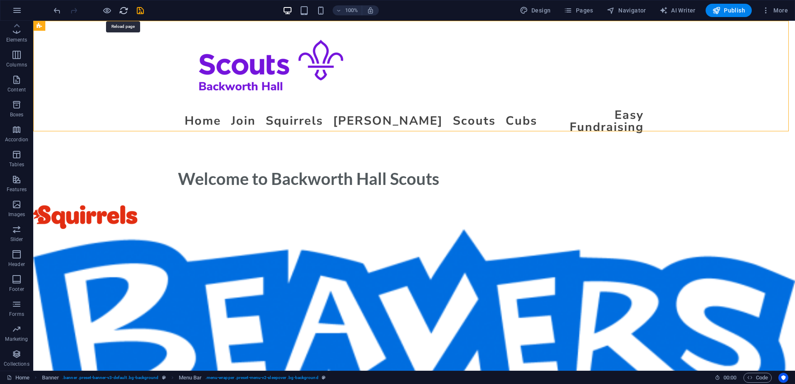
click at [122, 10] on icon "reload" at bounding box center [124, 11] width 10 height 10
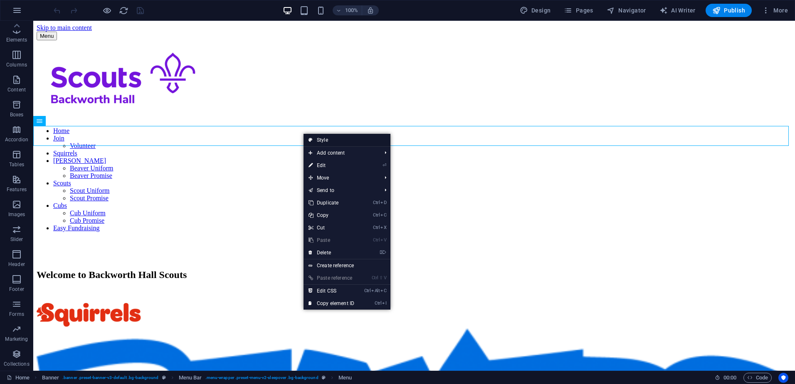
click at [328, 140] on link "Style" at bounding box center [347, 140] width 87 height 12
select select "rem"
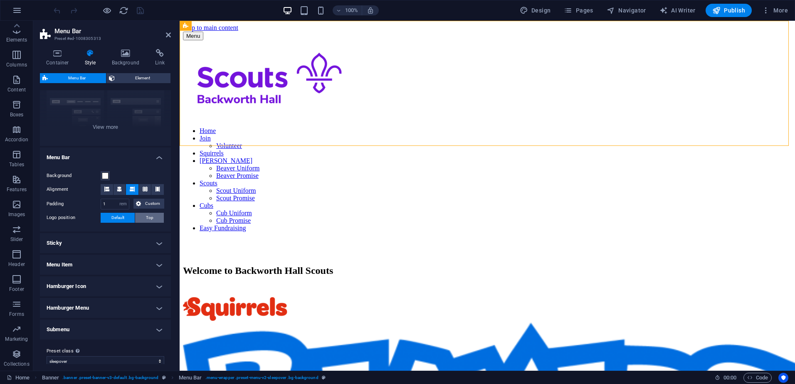
scroll to position [93, 0]
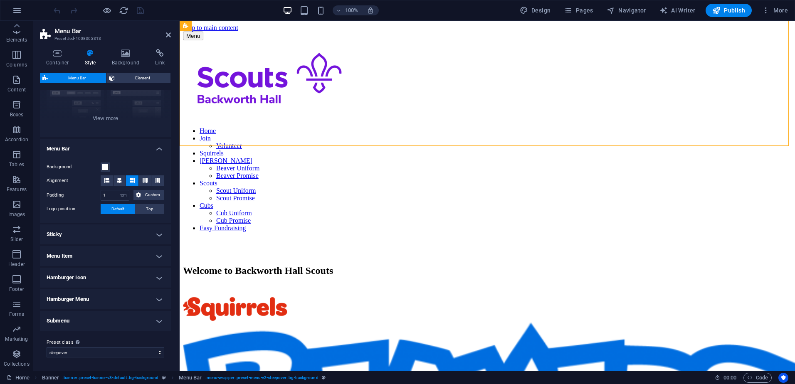
click at [161, 257] on h4 "Menu Item" at bounding box center [105, 256] width 131 height 20
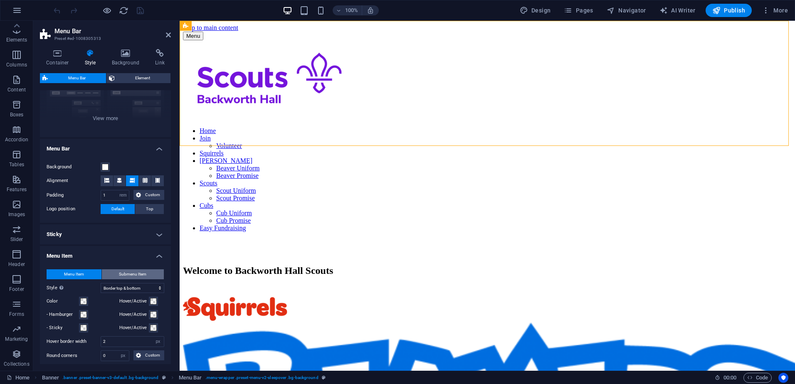
click at [148, 272] on button "Submenu Item" at bounding box center [133, 275] width 62 height 10
select select
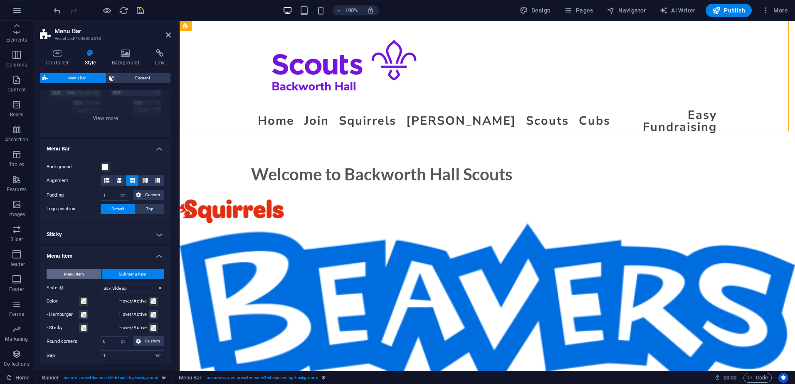
click at [91, 274] on button "Menu Item" at bounding box center [74, 275] width 55 height 10
click at [168, 35] on icon at bounding box center [168, 35] width 5 height 7
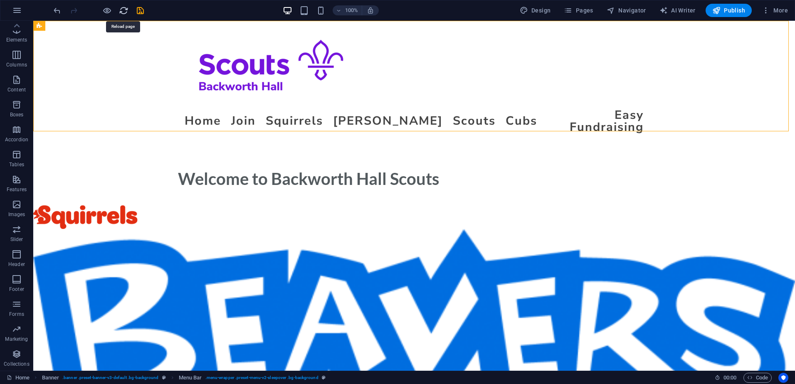
click at [124, 11] on icon "reload" at bounding box center [124, 11] width 10 height 10
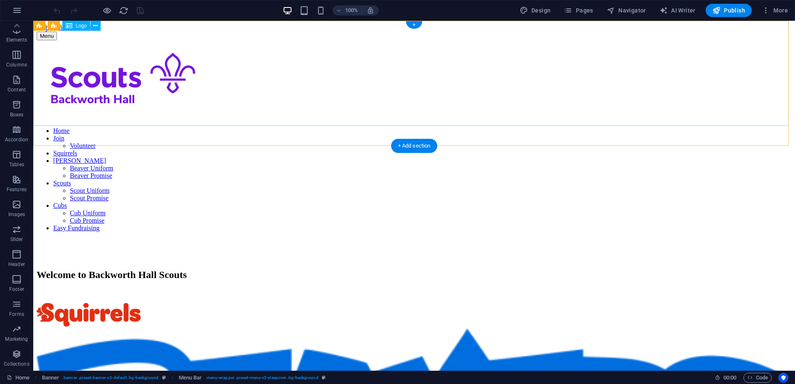
scroll to position [0, 0]
click at [673, 239] on div "Welcome to Backworth Hall Scouts" at bounding box center [414, 267] width 755 height 57
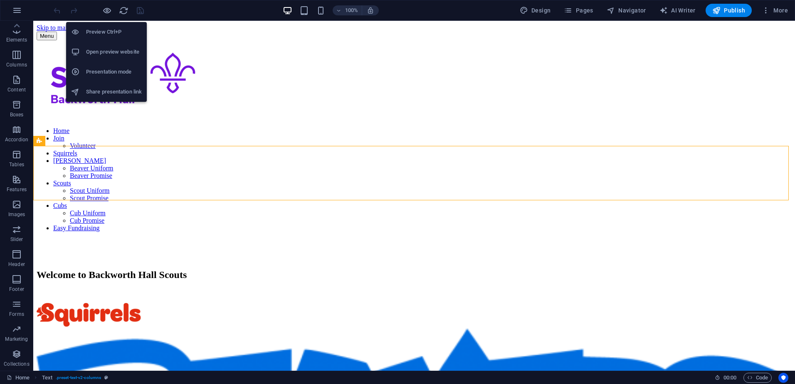
click at [95, 46] on li "Open preview website" at bounding box center [106, 52] width 81 height 20
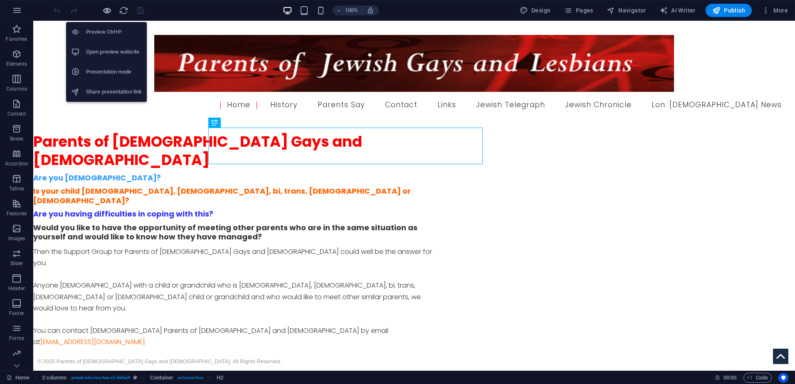
click at [108, 10] on icon "button" at bounding box center [107, 11] width 10 height 10
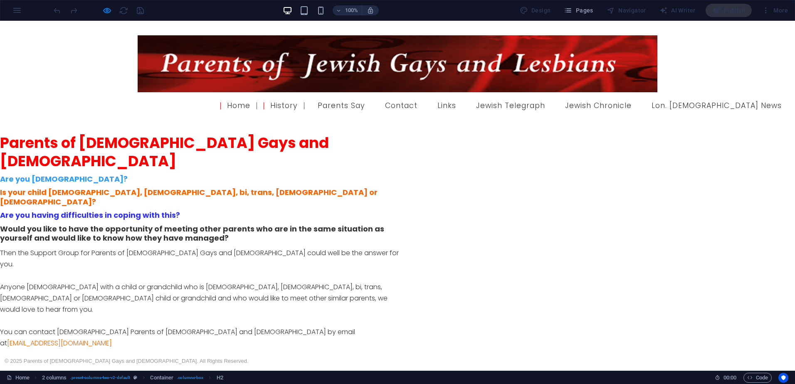
click at [264, 102] on link "History" at bounding box center [284, 105] width 41 height 7
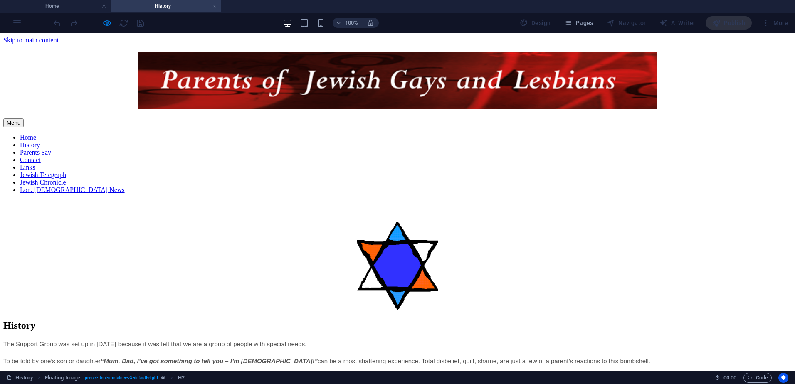
click at [264, 134] on nav "Home History Parents Say Contact Links Jewish Telegraph Jewish Chronicle Lon. J…" at bounding box center [397, 164] width 789 height 60
click at [270, 134] on nav "Home History Parents Say Contact Links Jewish Telegraph Jewish Chronicle Lon. J…" at bounding box center [397, 164] width 789 height 60
click at [327, 134] on nav "Home History Parents Say Contact Links Jewish Telegraph Jewish Chronicle Lon. J…" at bounding box center [397, 164] width 789 height 60
click at [367, 134] on nav "Home History Parents Say Contact Links Jewish Telegraph Jewish Chronicle Lon. J…" at bounding box center [397, 164] width 789 height 60
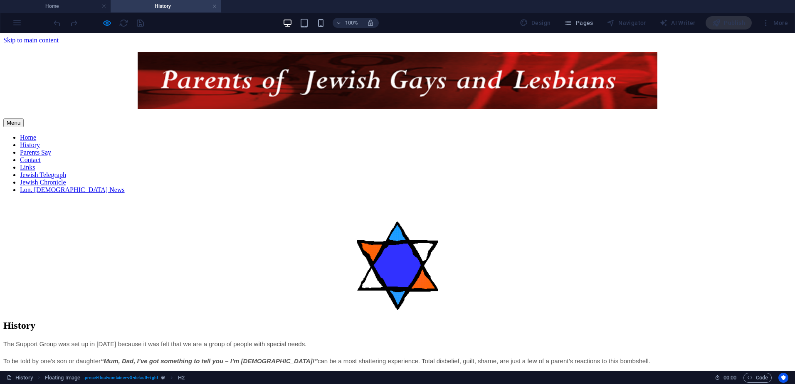
click at [420, 134] on nav "Home History Parents Say Contact Links Jewish Telegraph Jewish Chronicle Lon. J…" at bounding box center [397, 164] width 789 height 60
drag, startPoint x: 499, startPoint y: 113, endPoint x: 511, endPoint y: 113, distance: 11.7
click at [500, 134] on nav "Home History Parents Say Contact Links Jewish Telegraph Jewish Chronicle Lon. J…" at bounding box center [397, 164] width 789 height 60
click at [588, 134] on nav "Home History Parents Say Contact Links Jewish Telegraph Jewish Chronicle Lon. J…" at bounding box center [397, 164] width 789 height 60
click at [160, 134] on nav "Home History Parents Say Contact Links Jewish Telegraph Jewish Chronicle Lon. J…" at bounding box center [397, 164] width 789 height 60
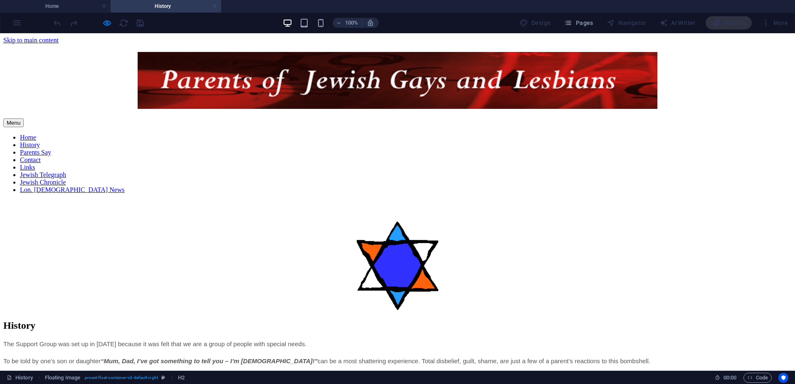
click at [215, 5] on link at bounding box center [214, 6] width 5 height 8
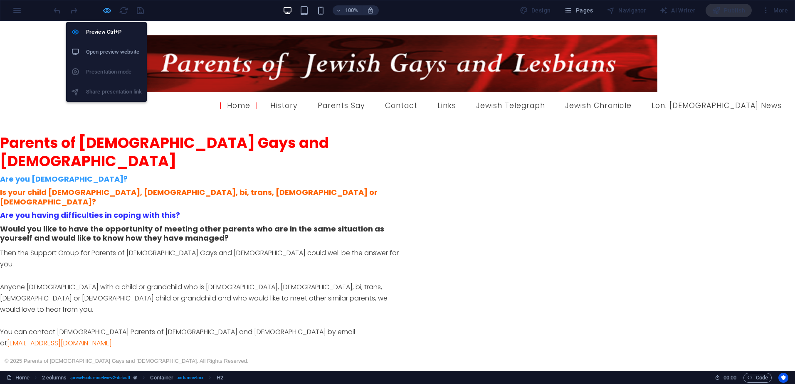
click at [111, 10] on icon "button" at bounding box center [107, 11] width 10 height 10
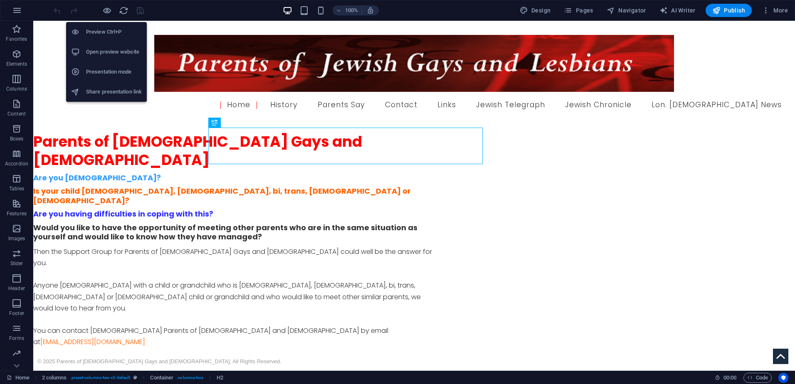
click at [102, 47] on h6 "Open preview website" at bounding box center [114, 52] width 56 height 10
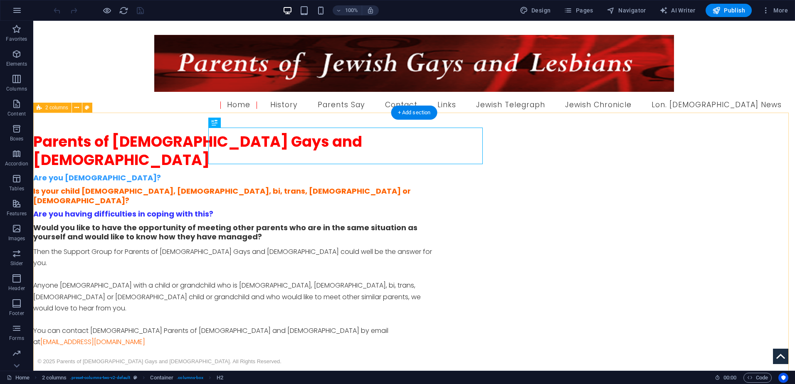
click at [613, 153] on div "Parents of Jewish Gays and Lesbians Are you Jewish? Is your child gay, lesbian,…" at bounding box center [414, 311] width 762 height 388
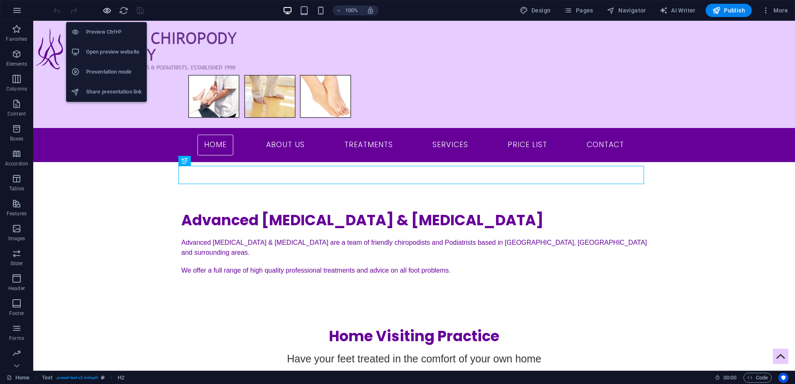
click at [109, 9] on icon "button" at bounding box center [107, 11] width 10 height 10
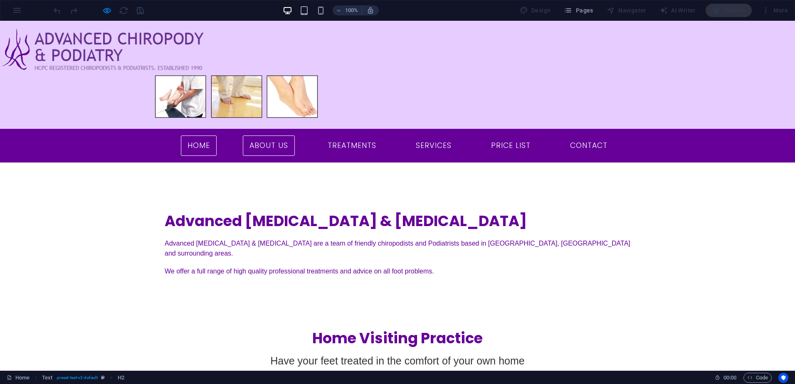
click at [271, 136] on link "About us" at bounding box center [269, 146] width 52 height 21
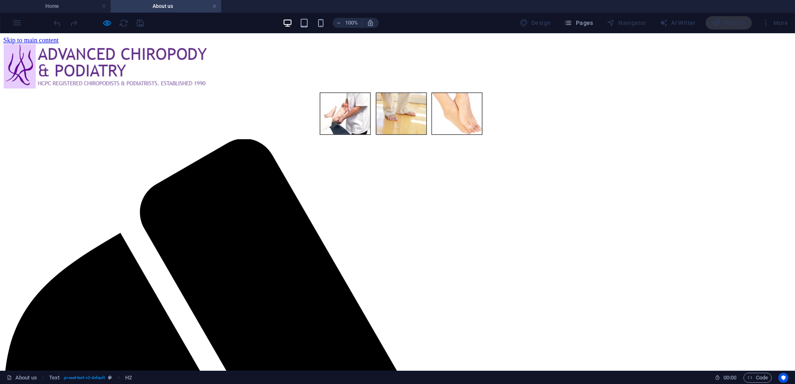
click at [216, 6] on link at bounding box center [214, 6] width 5 height 8
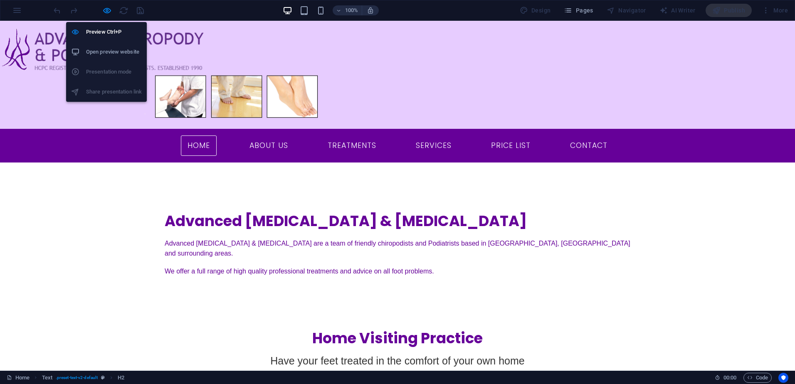
click at [103, 48] on h6 "Open preview website" at bounding box center [114, 52] width 56 height 10
